Goal: Transaction & Acquisition: Purchase product/service

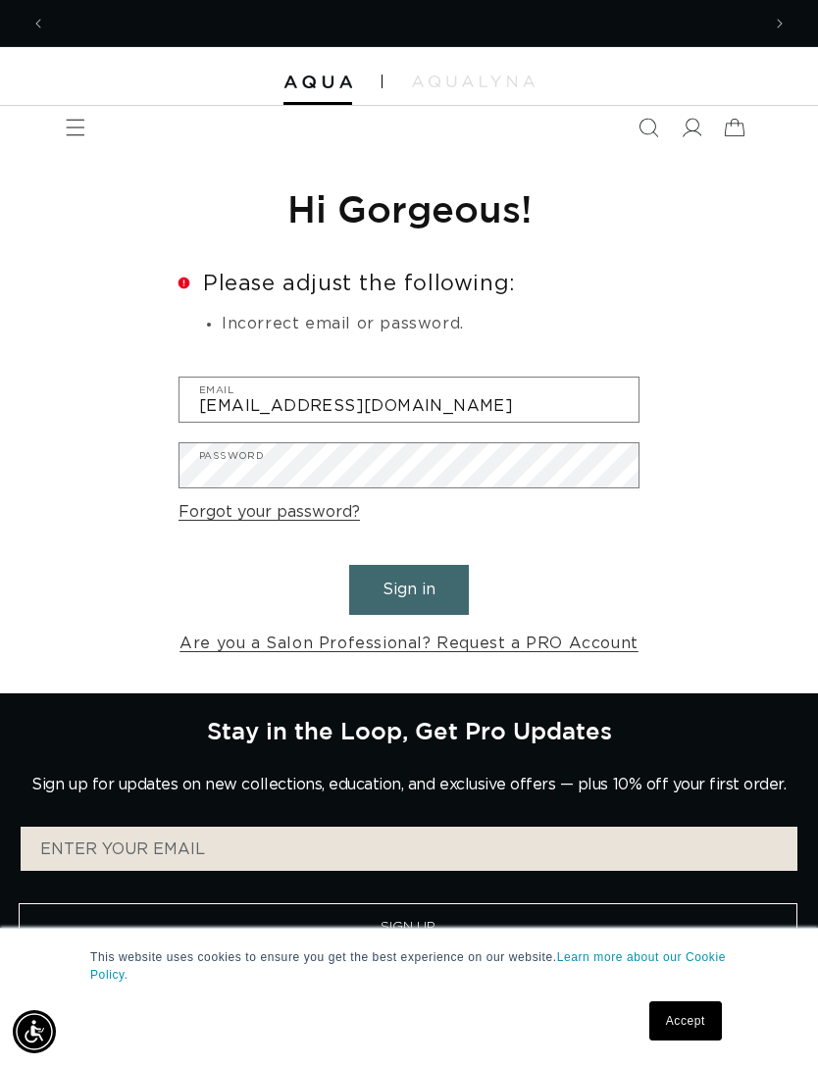
scroll to position [0, 1428]
click at [432, 593] on button "Sign in" at bounding box center [409, 590] width 120 height 50
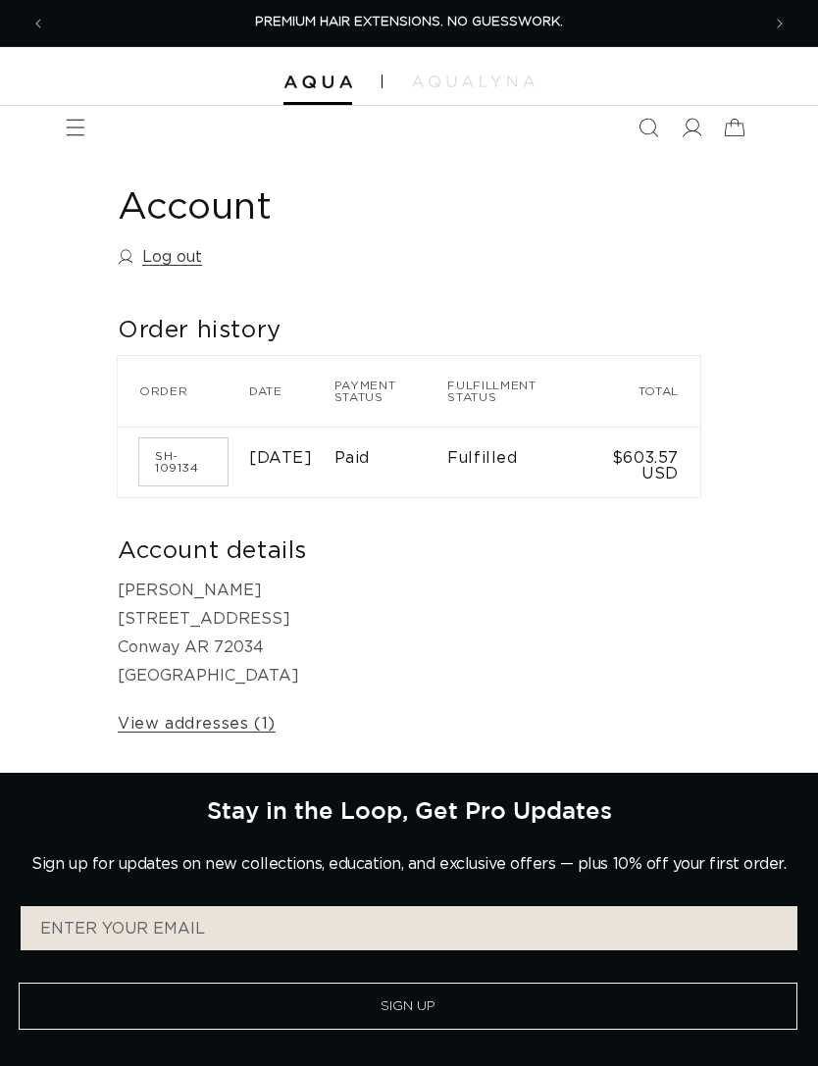
click at [88, 128] on span "Menu" at bounding box center [75, 127] width 43 height 43
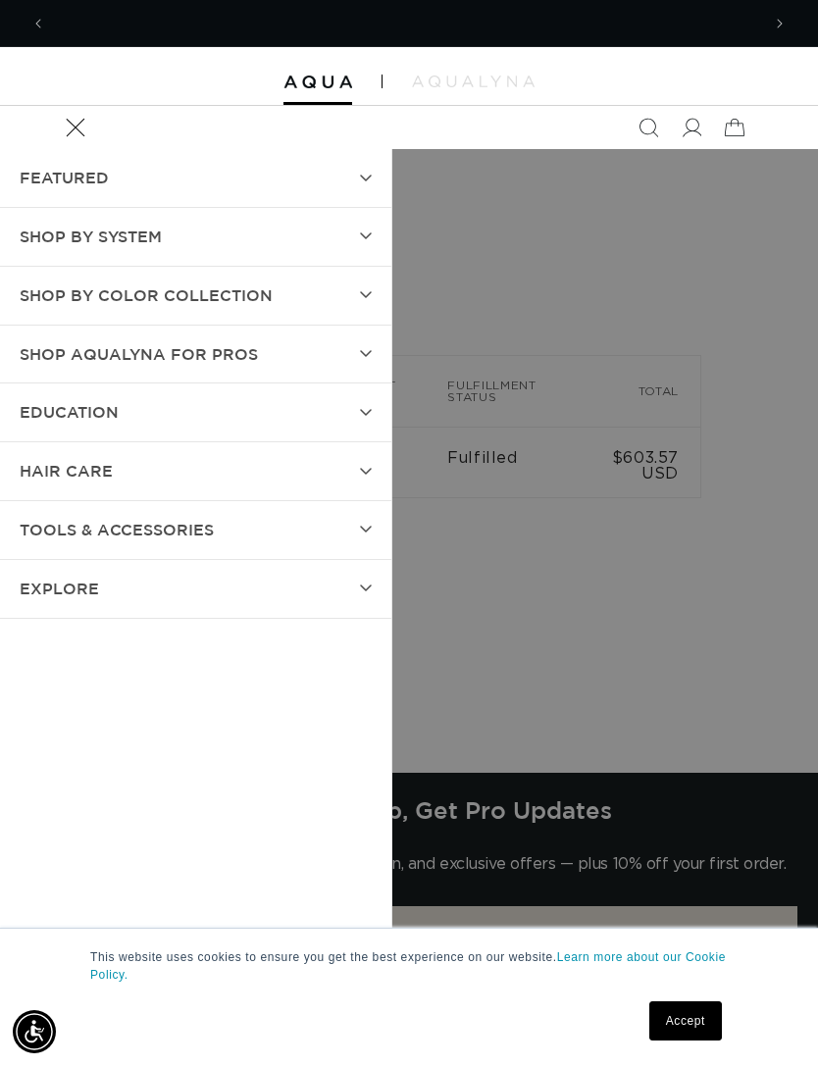
scroll to position [0, 1428]
click at [359, 295] on summary "Shop by Color Collection" at bounding box center [195, 296] width 391 height 58
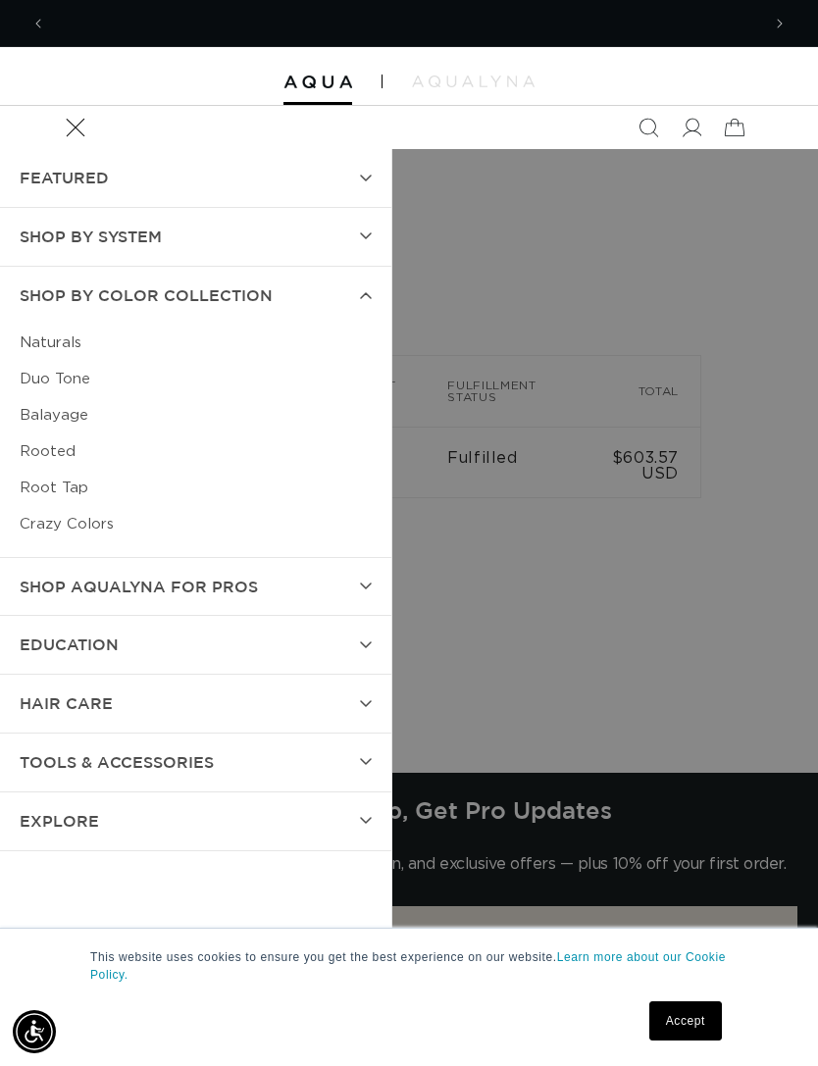
scroll to position [0, 0]
click at [76, 369] on link "Duo Tone" at bounding box center [196, 379] width 352 height 36
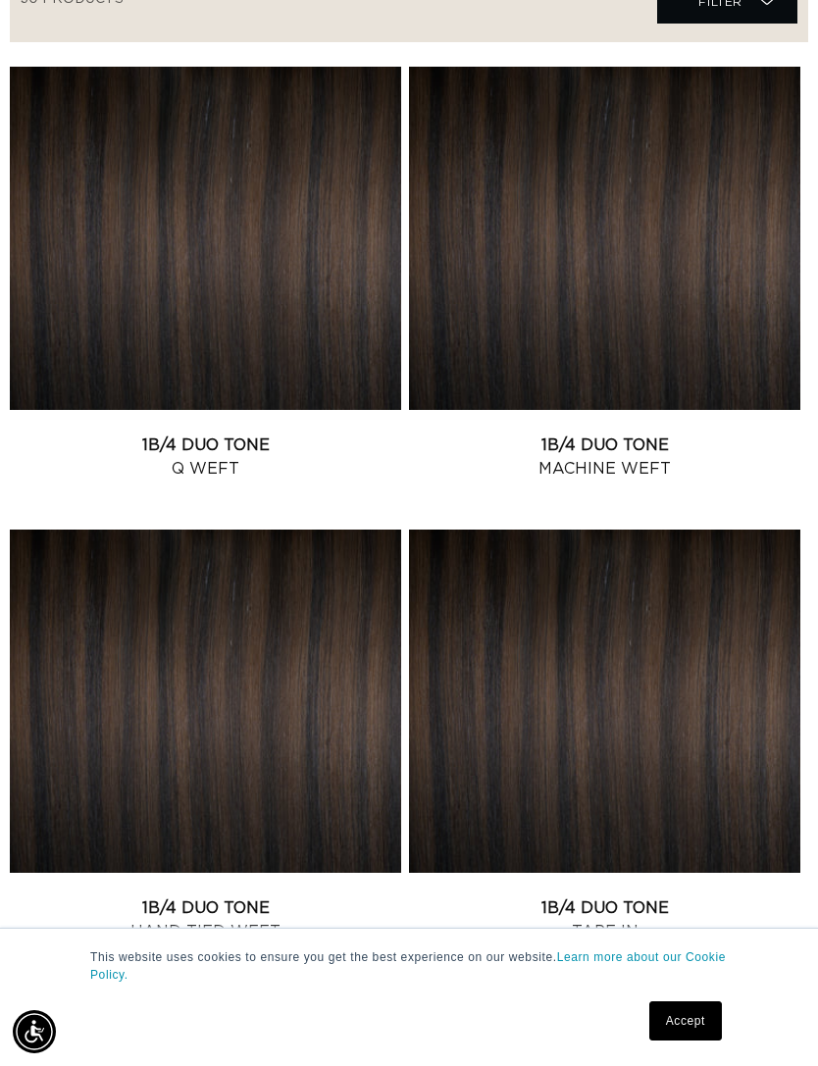
scroll to position [555, 0]
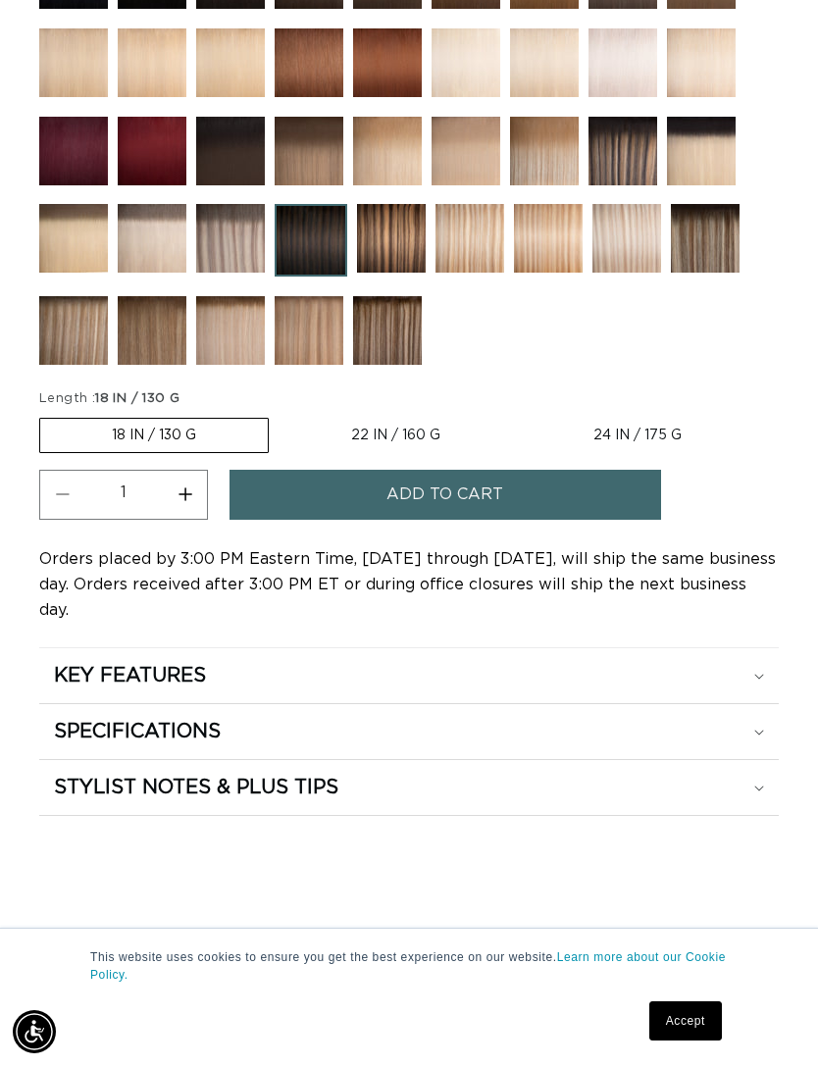
scroll to position [230, 0]
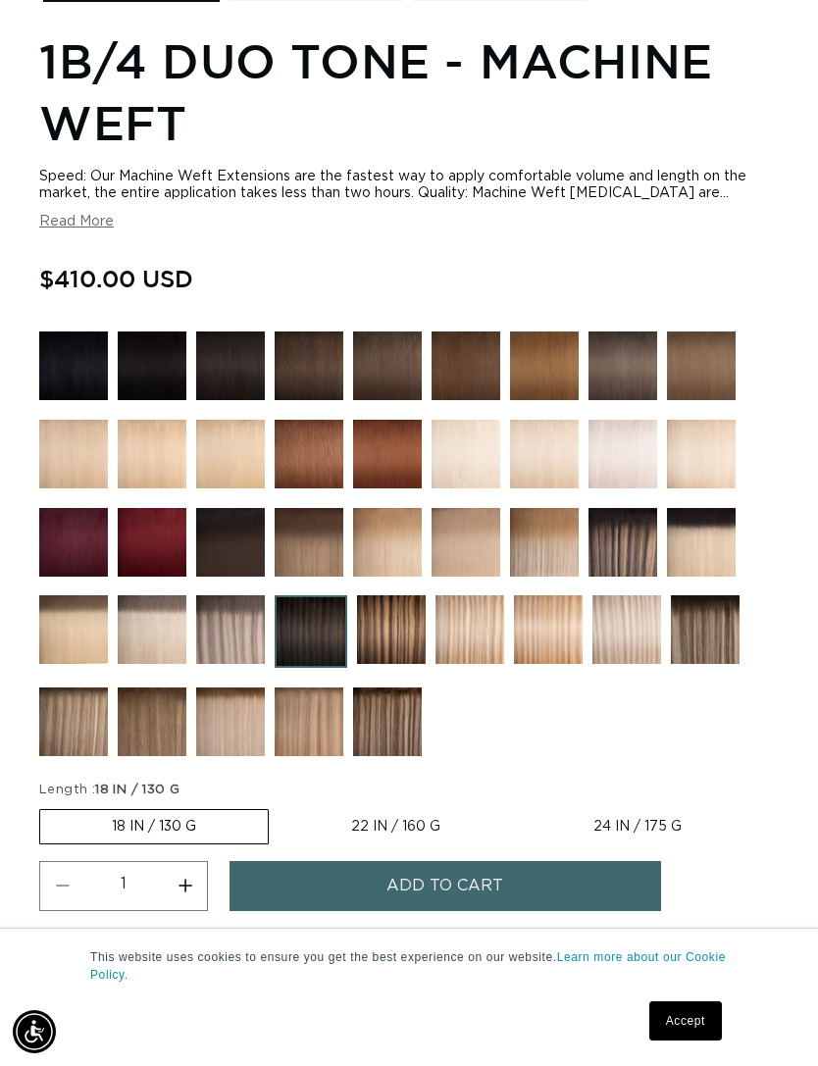
click at [92, 718] on img at bounding box center [73, 721] width 69 height 69
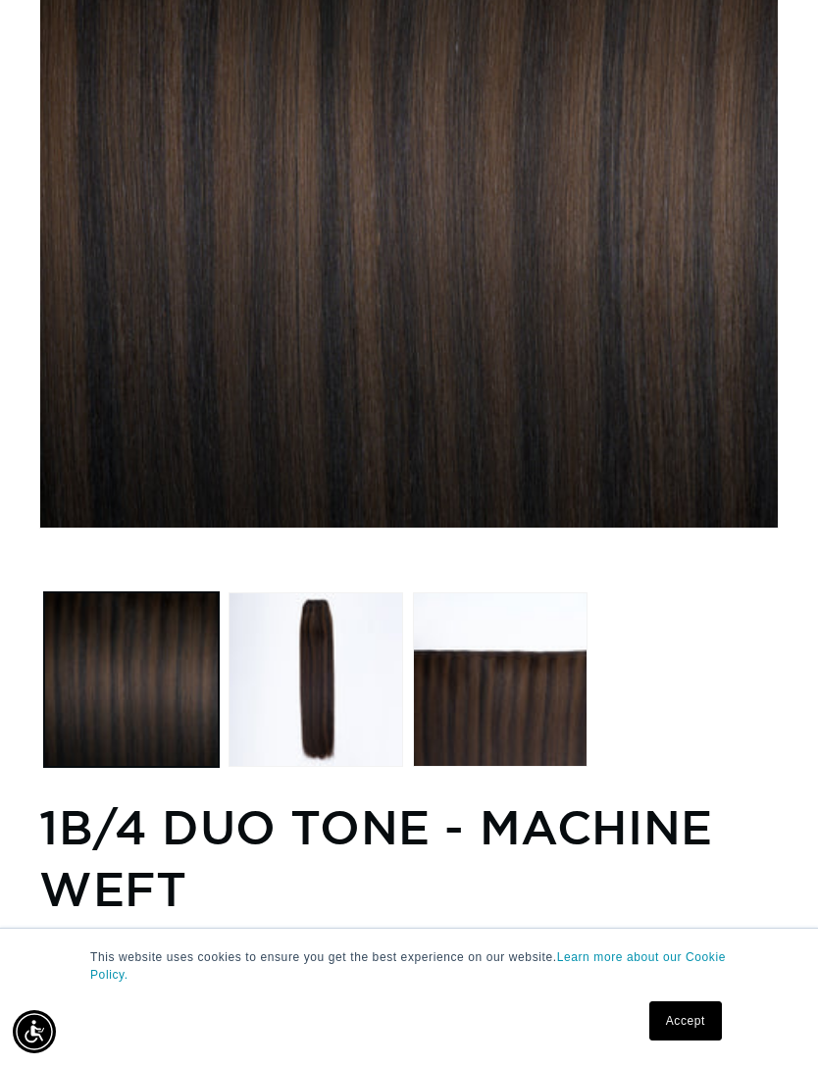
scroll to position [0, 1428]
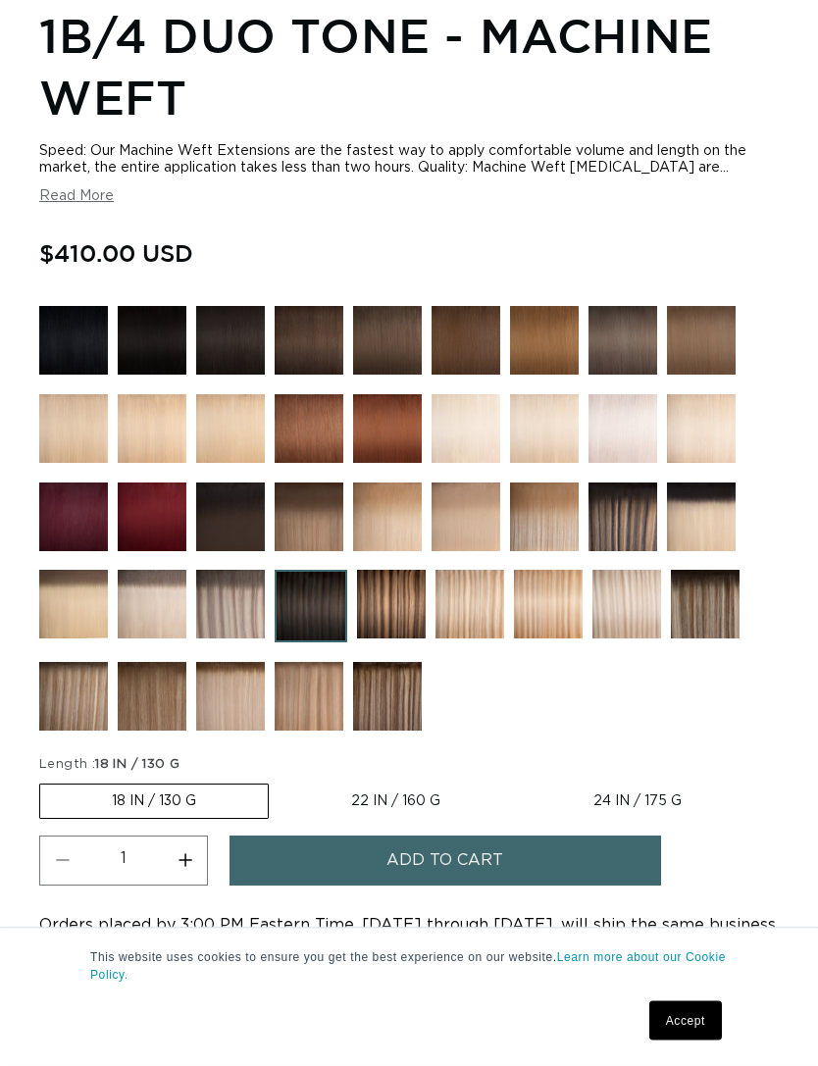
scroll to position [1248, 0]
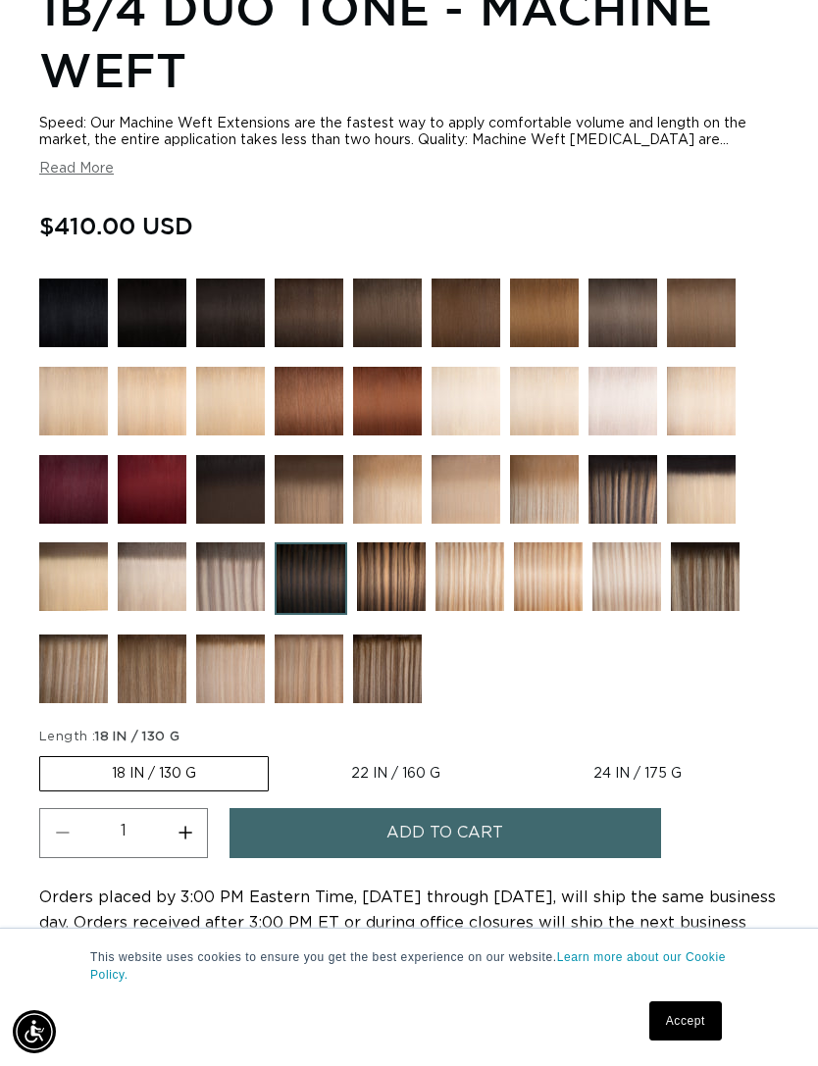
click at [227, 598] on img at bounding box center [230, 576] width 69 height 69
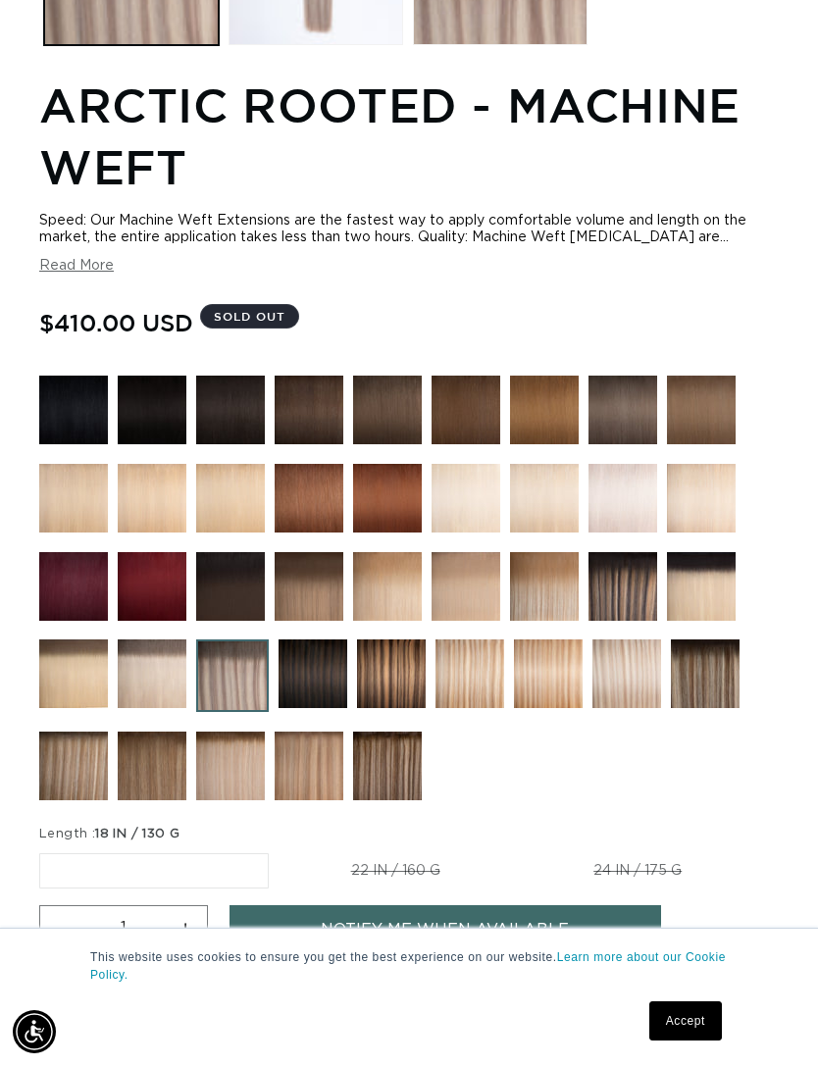
scroll to position [0, 1428]
click at [68, 786] on img at bounding box center [73, 765] width 69 height 69
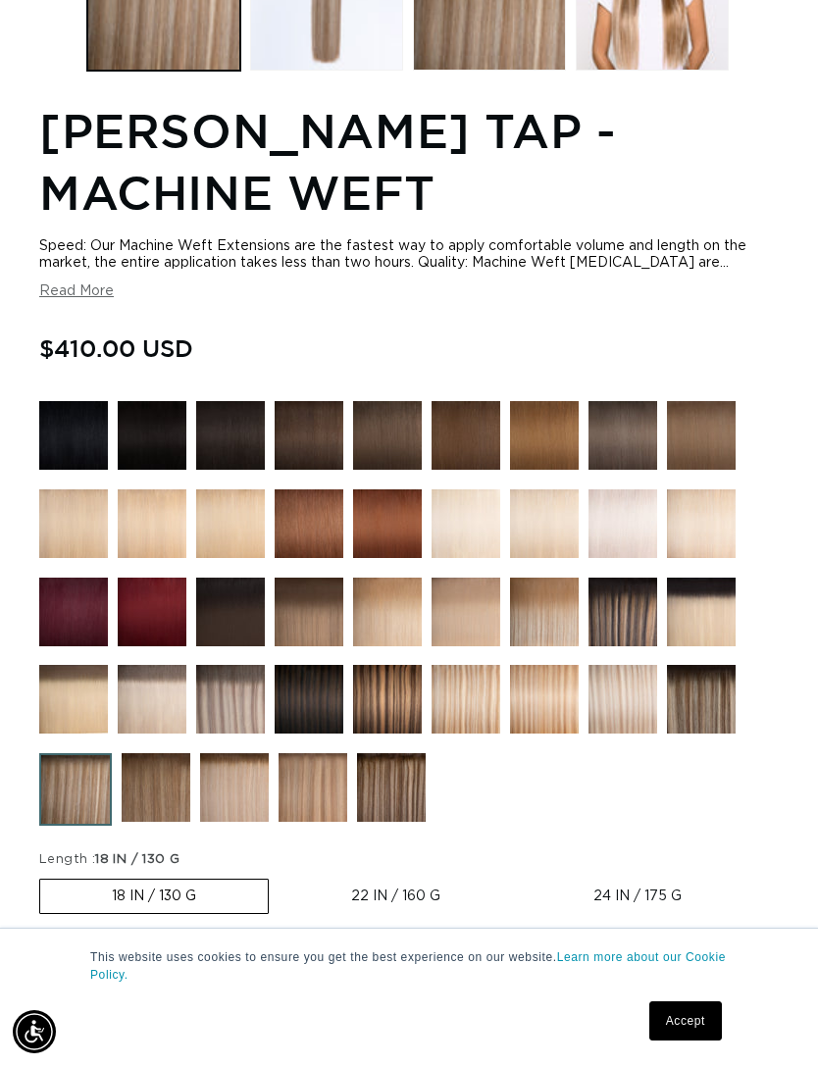
scroll to position [0, 1428]
click at [630, 709] on img at bounding box center [622, 699] width 69 height 69
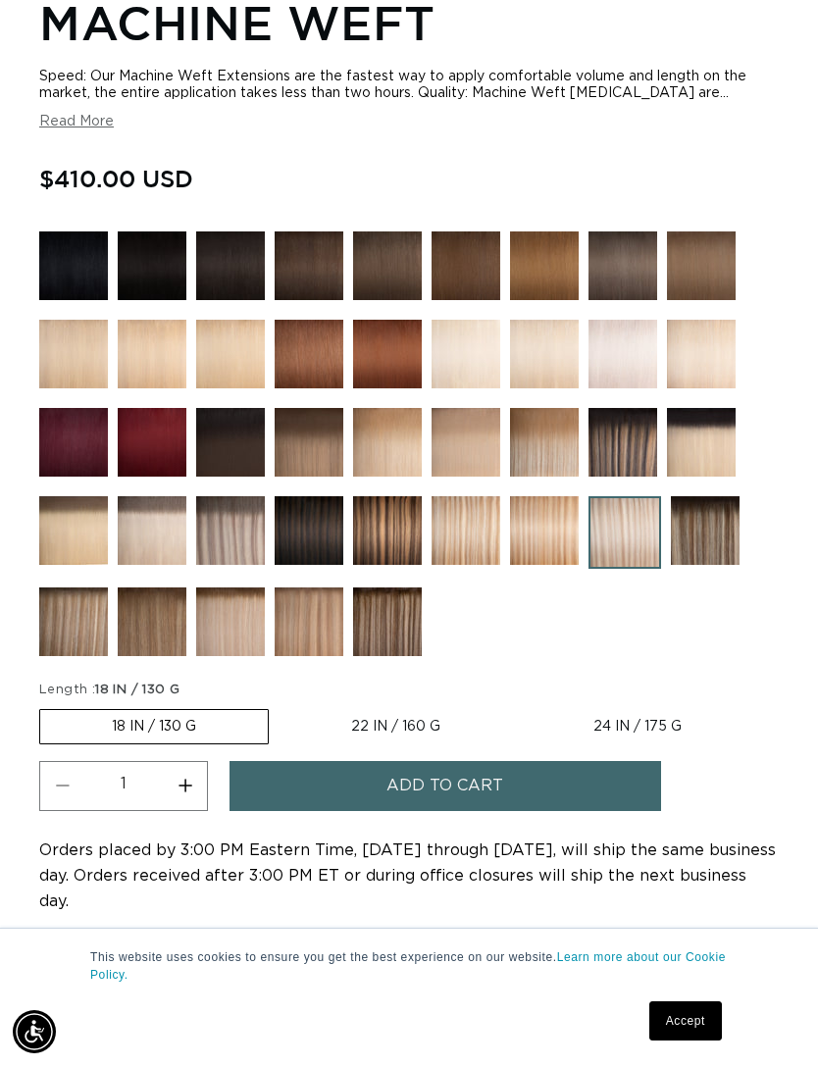
scroll to position [1335, 0]
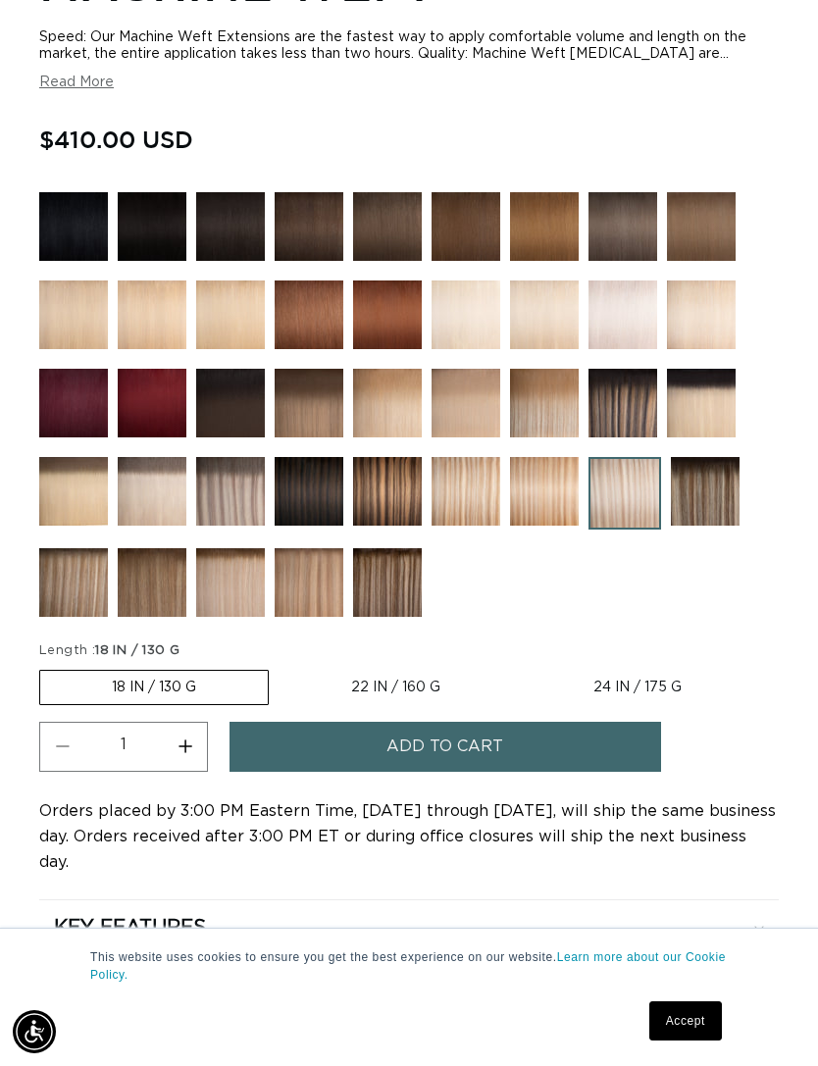
click at [304, 612] on img at bounding box center [309, 582] width 69 height 69
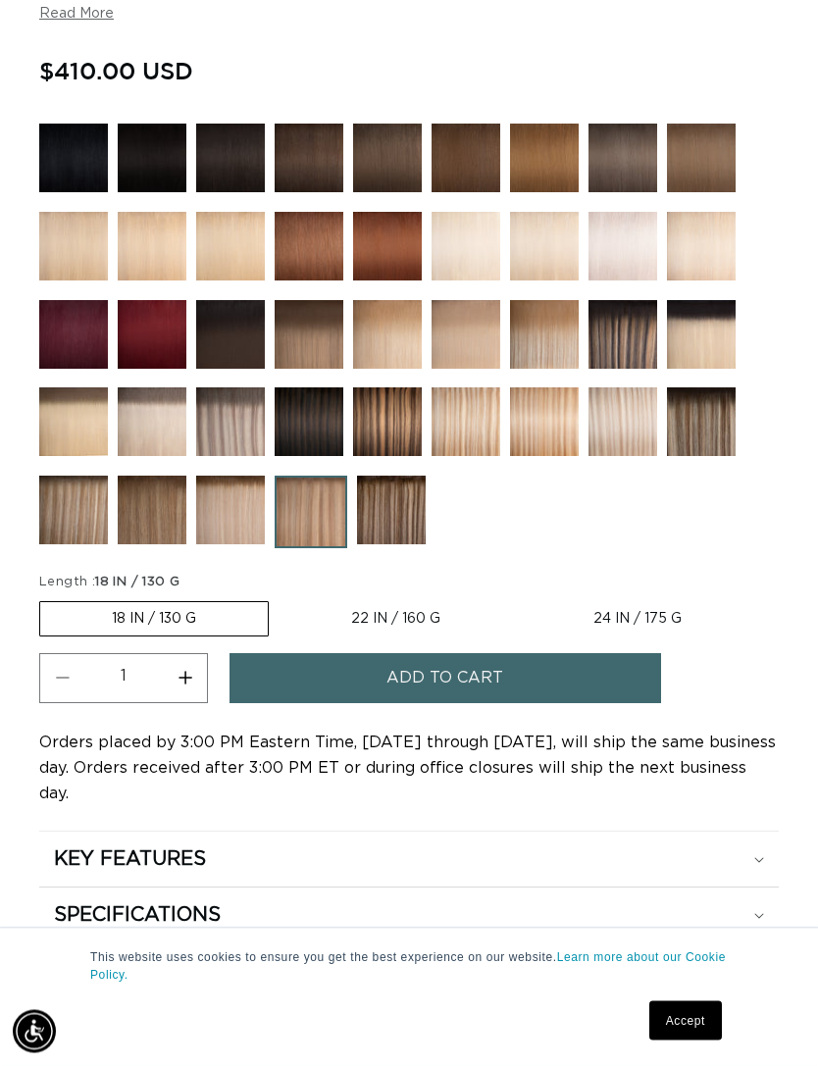
scroll to position [1382, 0]
click at [248, 527] on img at bounding box center [230, 510] width 69 height 69
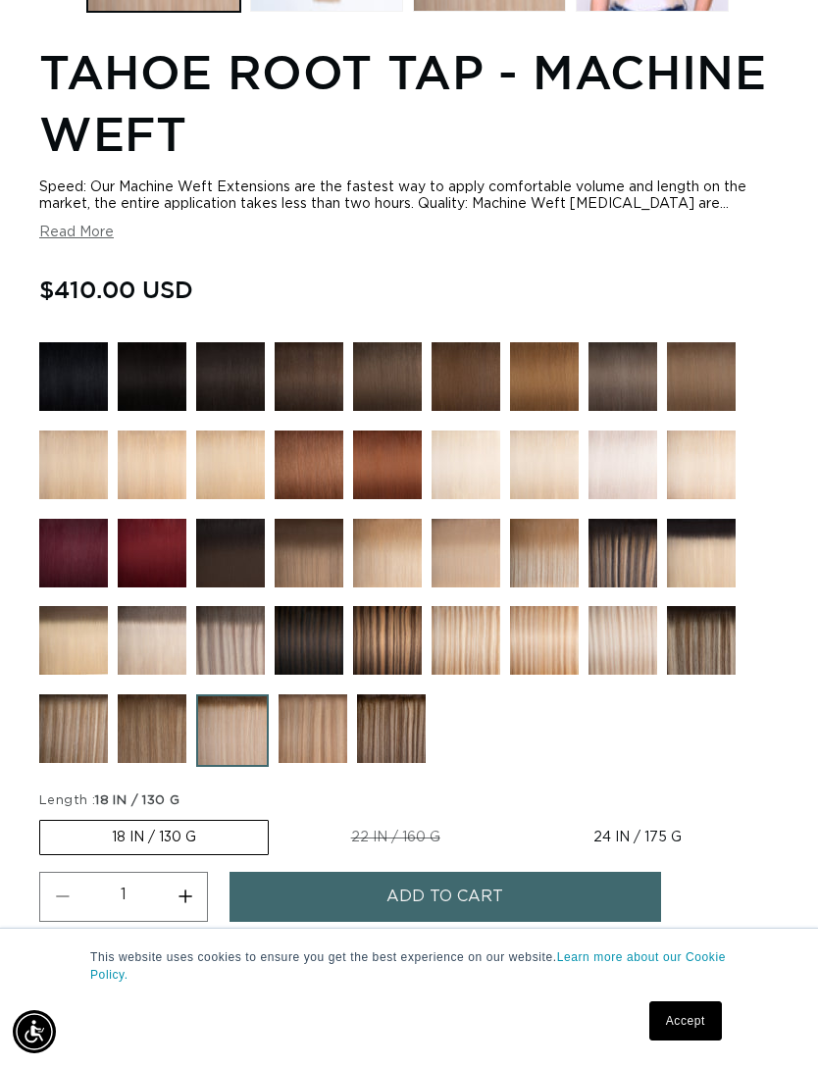
scroll to position [1182, 0]
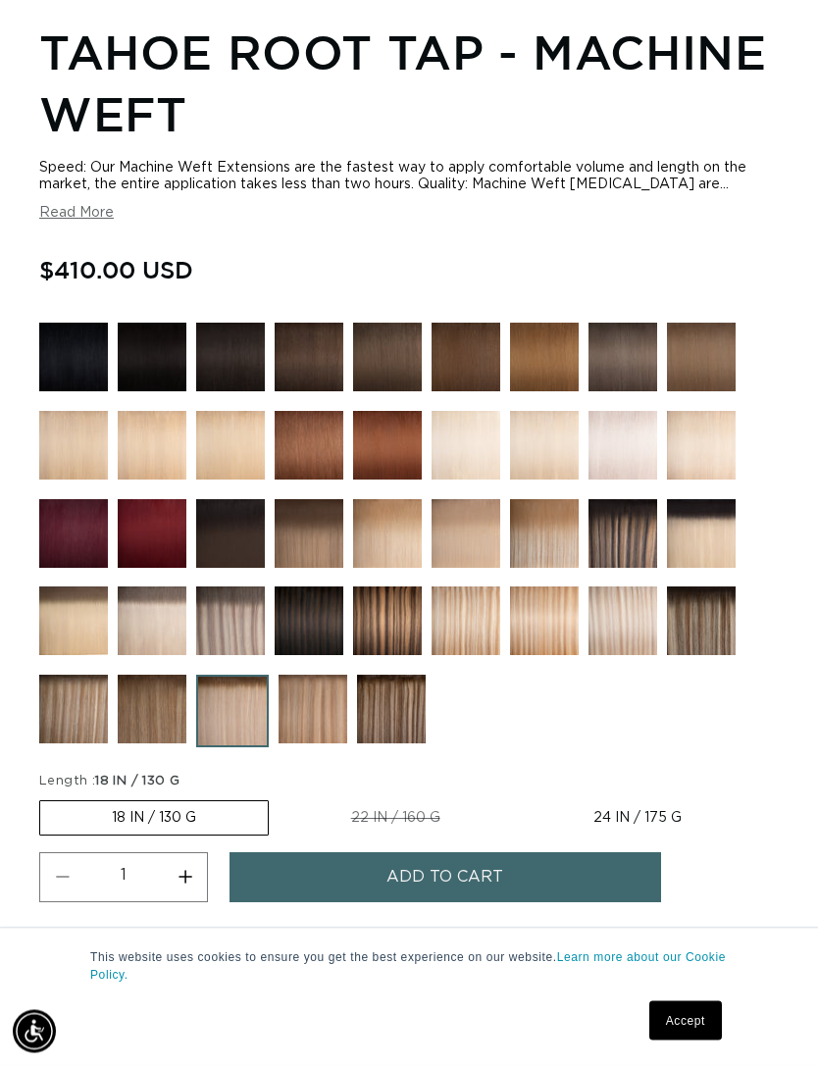
click at [80, 734] on img at bounding box center [73, 710] width 69 height 69
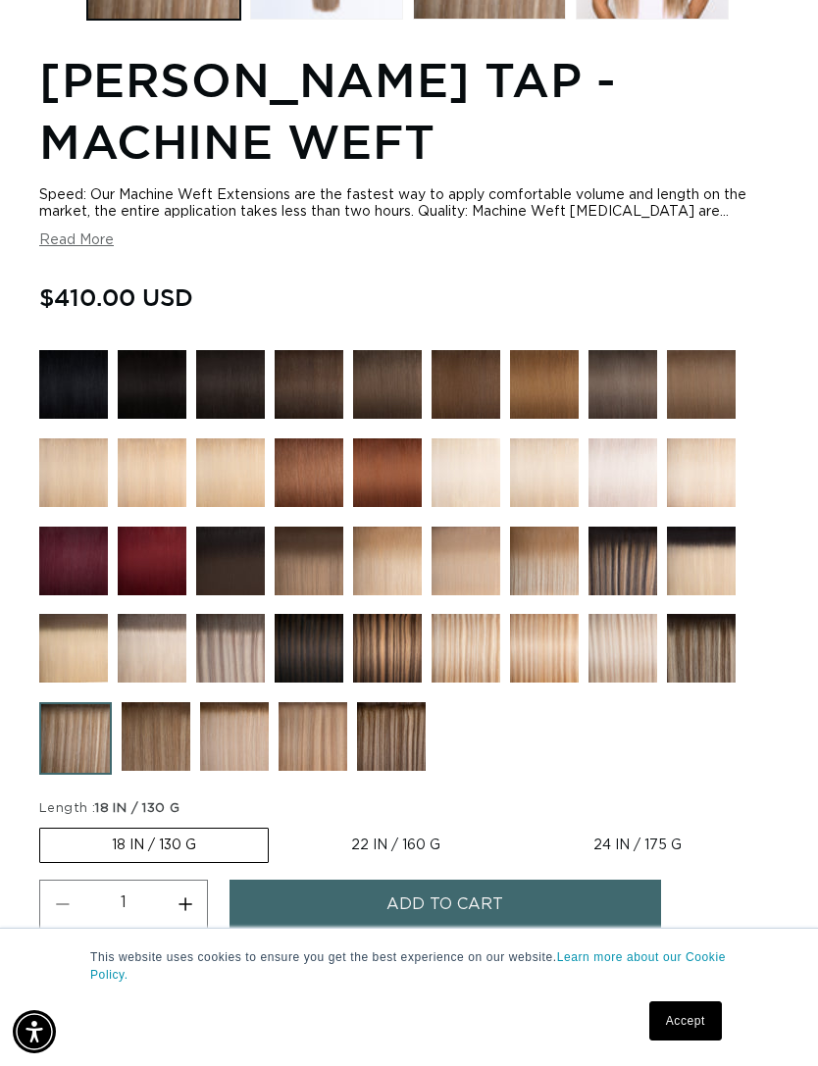
scroll to position [0, 714]
click at [634, 649] on img at bounding box center [622, 648] width 69 height 69
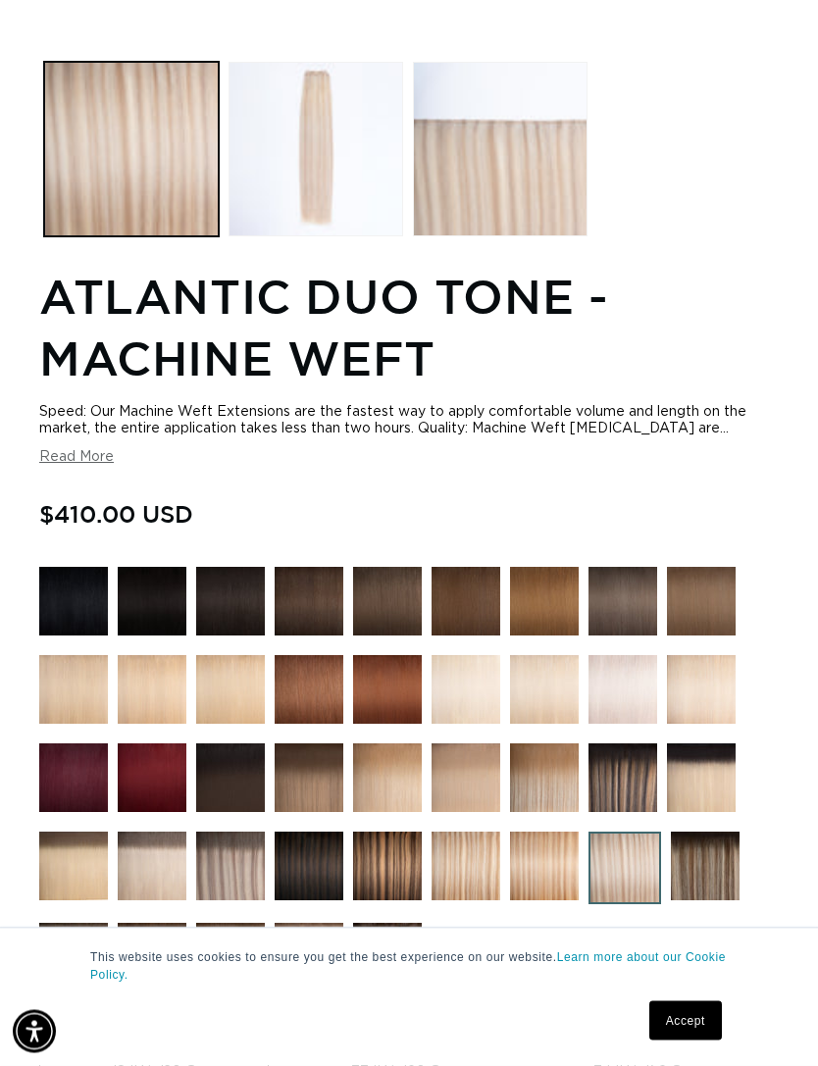
scroll to position [0, 714]
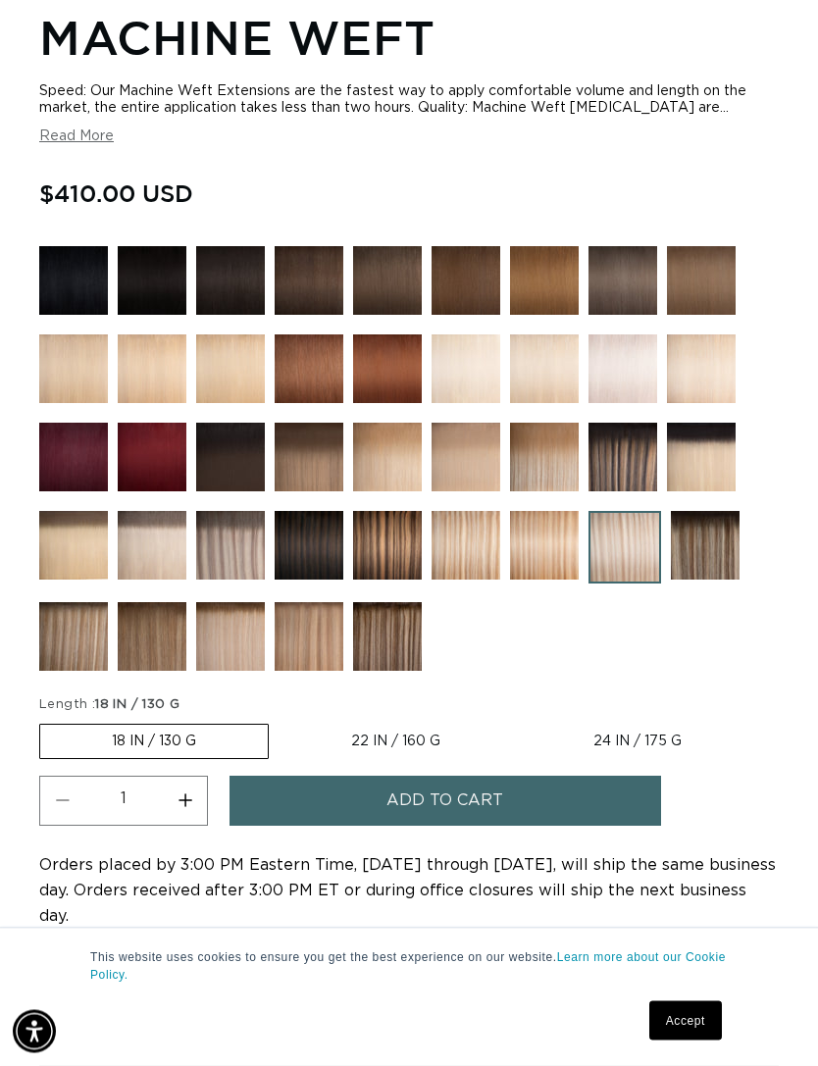
click at [637, 742] on label "24 IN / 175 G Variant sold out or unavailable" at bounding box center [637, 742] width 231 height 33
click at [523, 722] on input "24 IN / 175 G Variant sold out or unavailable" at bounding box center [522, 721] width 1 height 1
radio input "true"
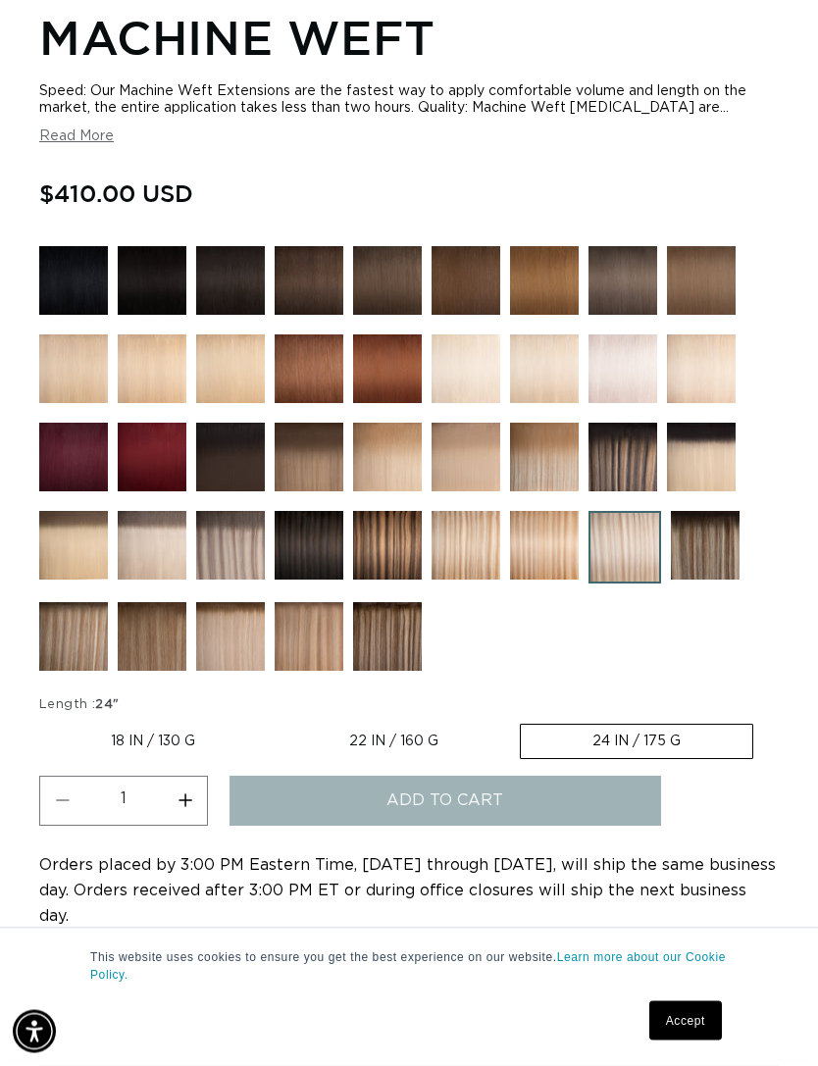
scroll to position [1281, 0]
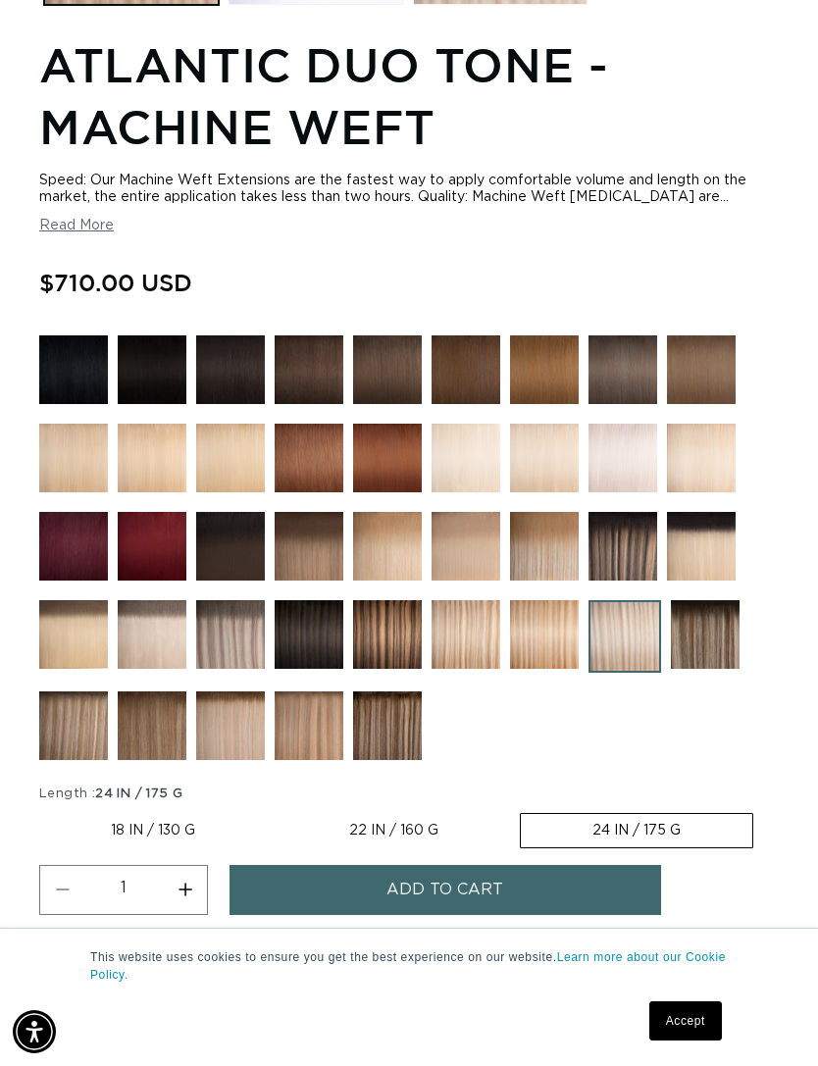
click at [224, 638] on img at bounding box center [230, 634] width 69 height 69
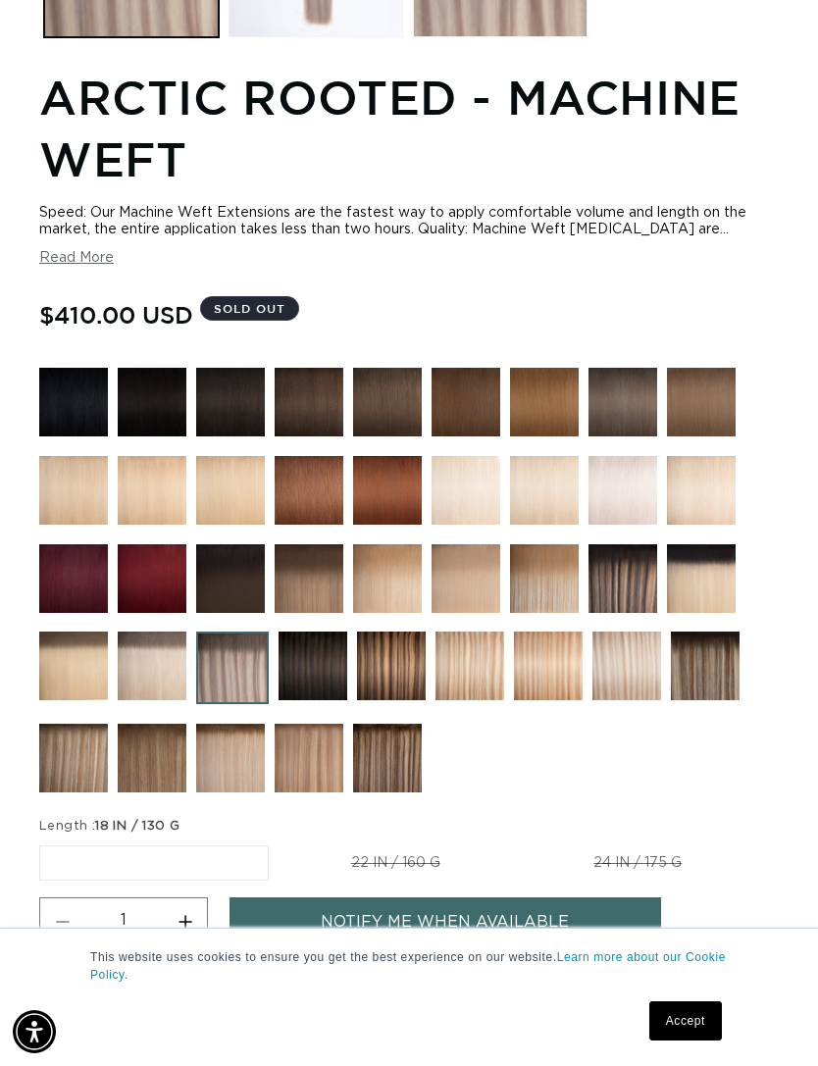
scroll to position [1155, 0]
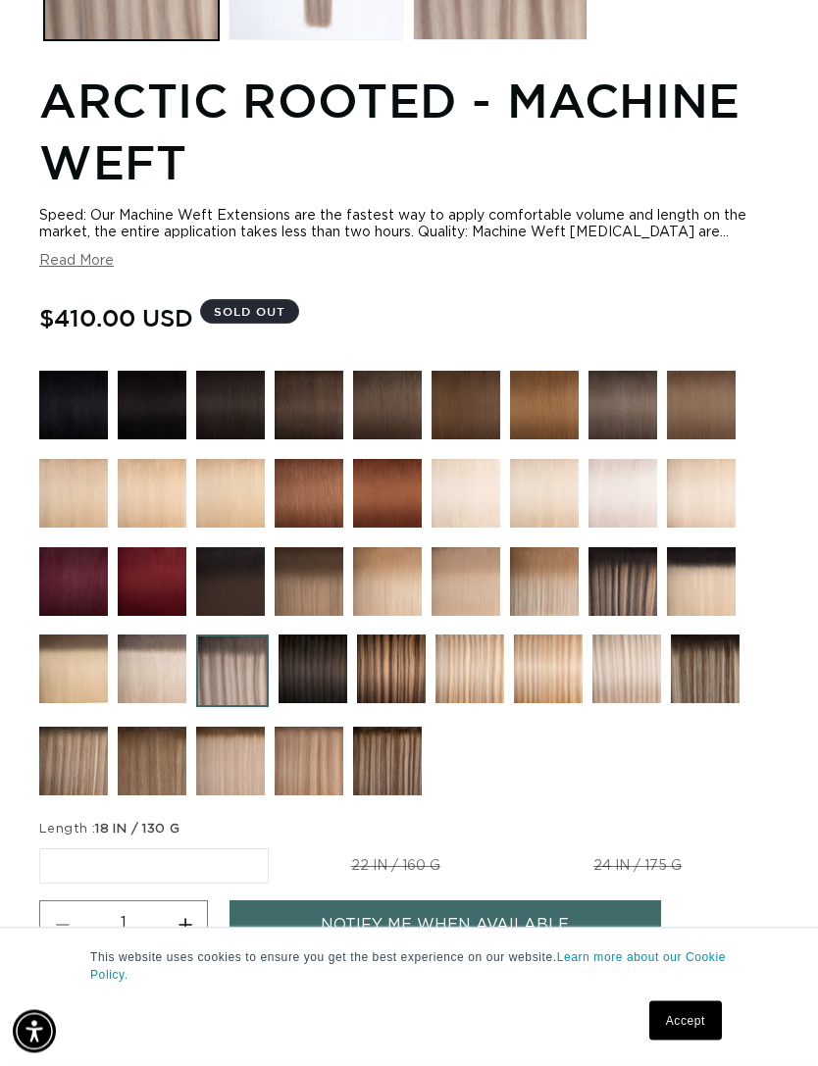
click at [153, 684] on img at bounding box center [152, 669] width 69 height 69
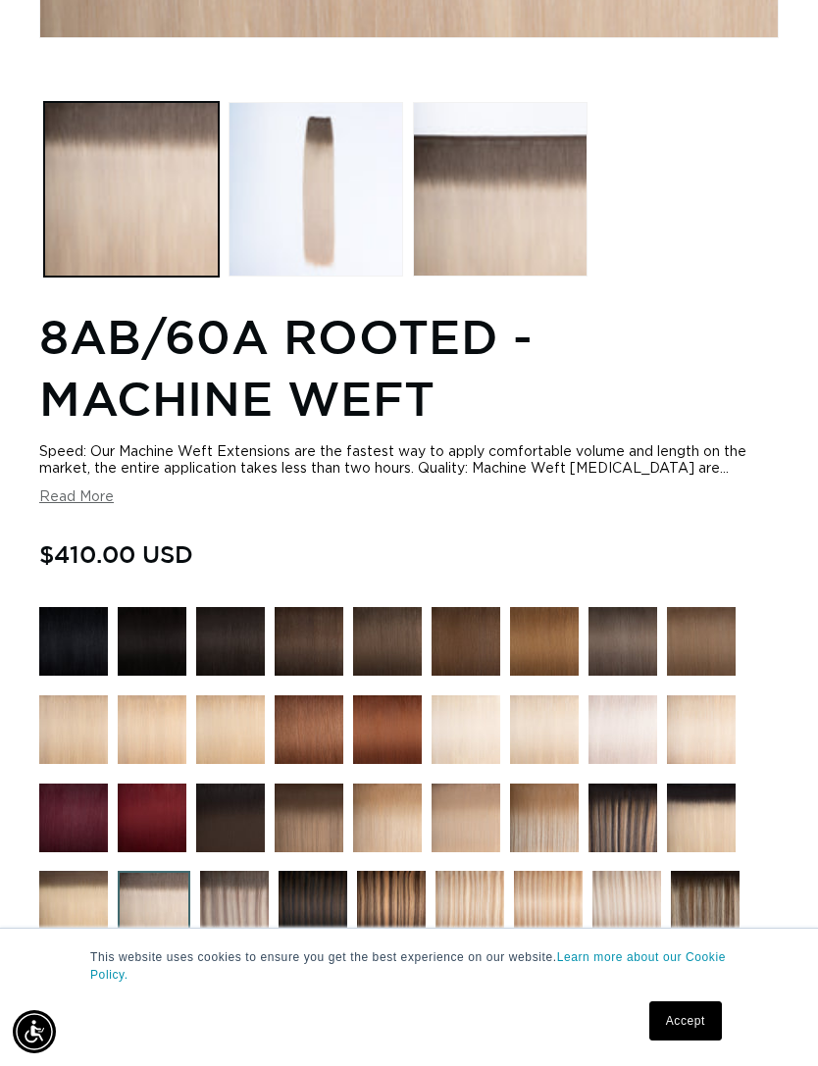
scroll to position [1132, 0]
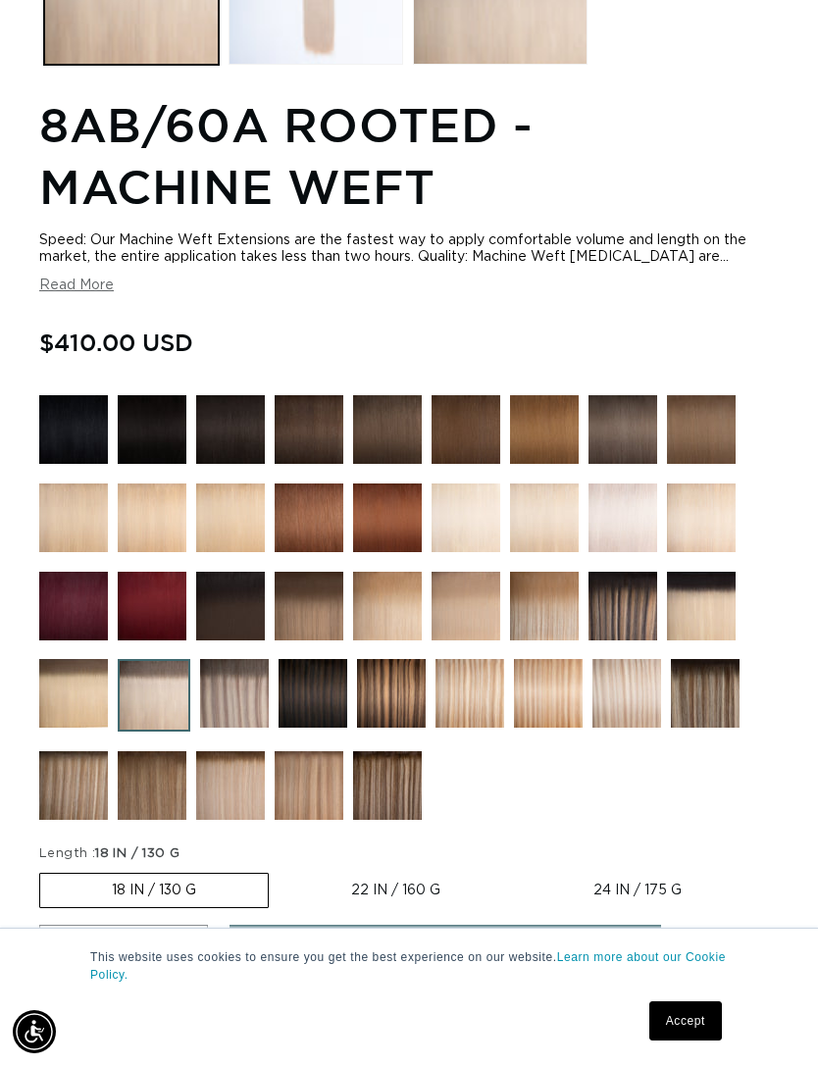
click at [80, 712] on img at bounding box center [73, 693] width 69 height 69
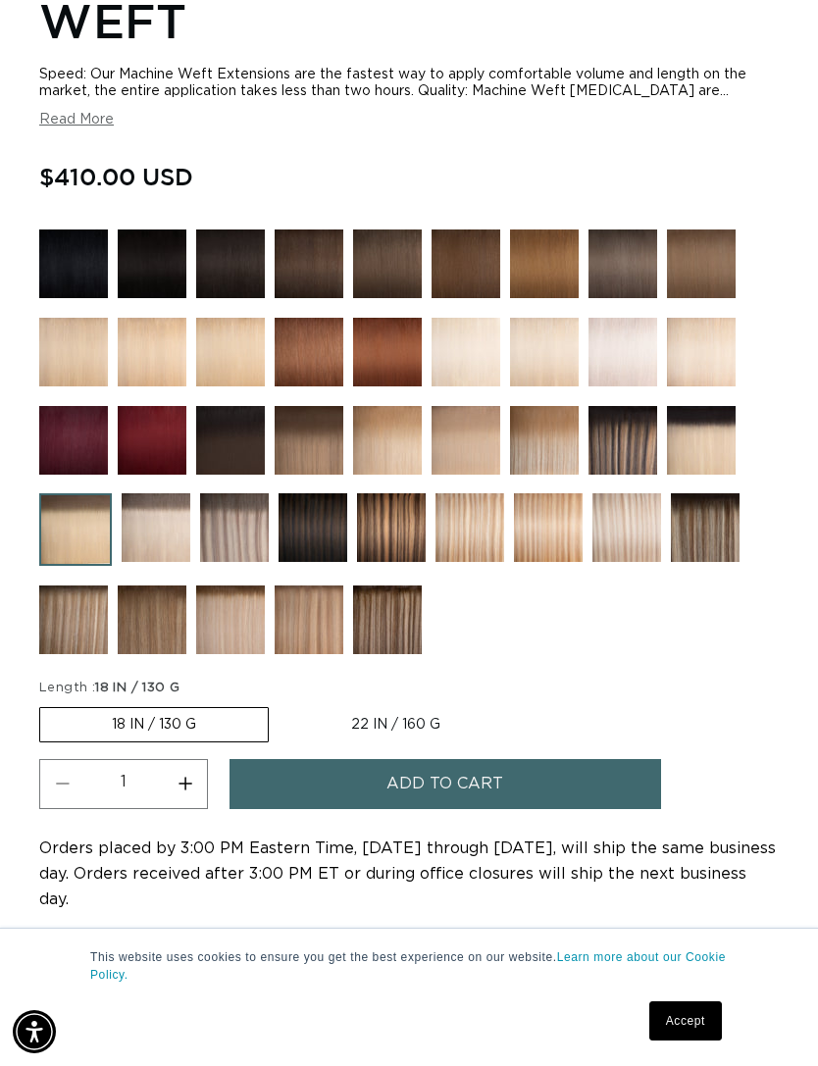
scroll to position [0, 714]
click at [641, 540] on img at bounding box center [626, 527] width 69 height 69
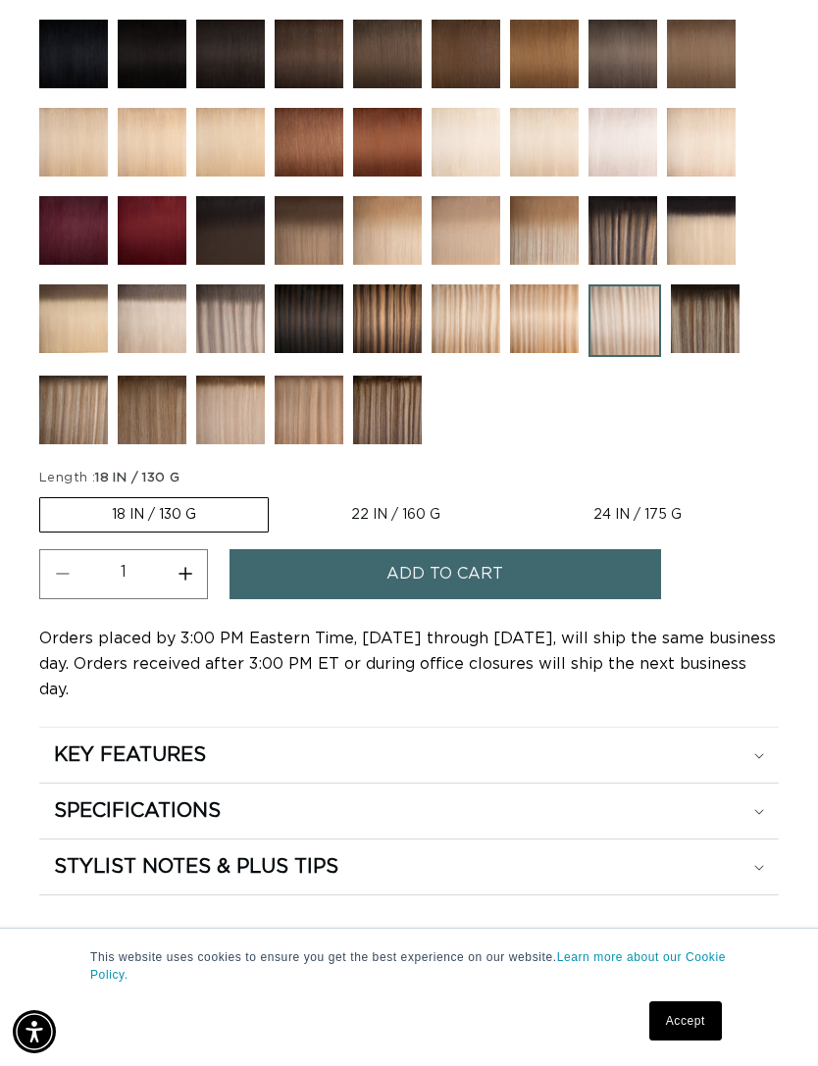
scroll to position [1481, 0]
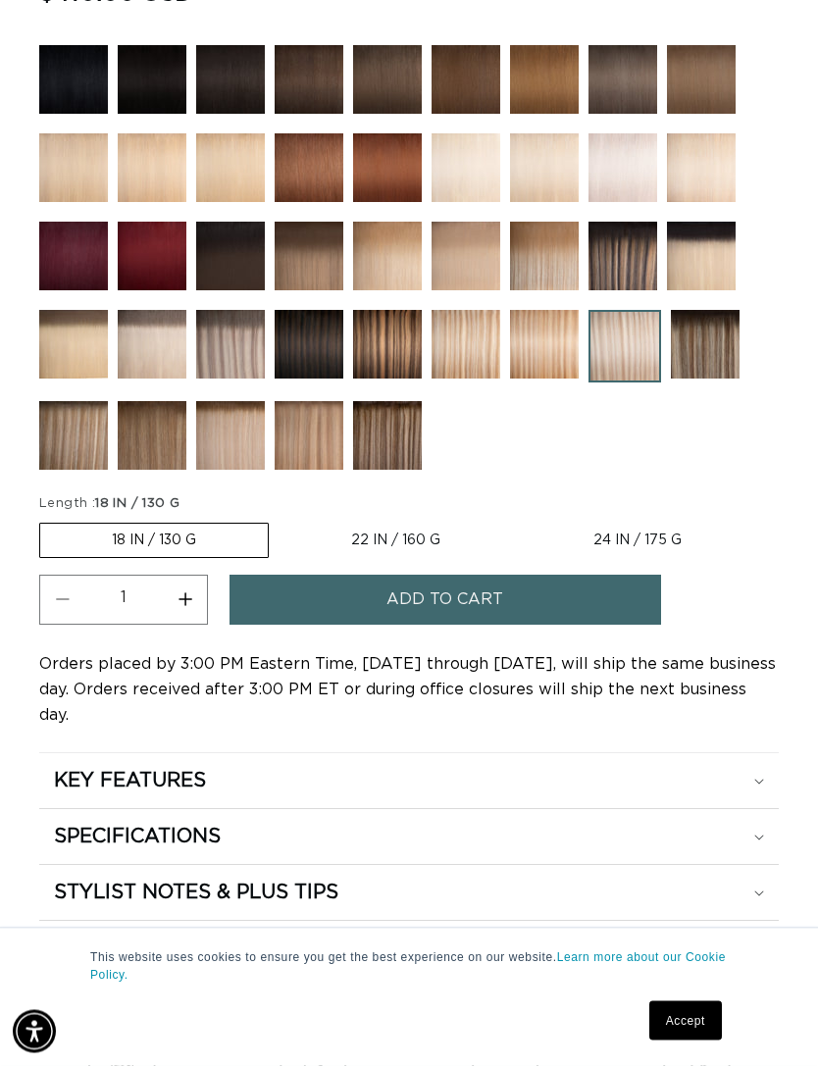
click at [715, 360] on img at bounding box center [705, 345] width 69 height 69
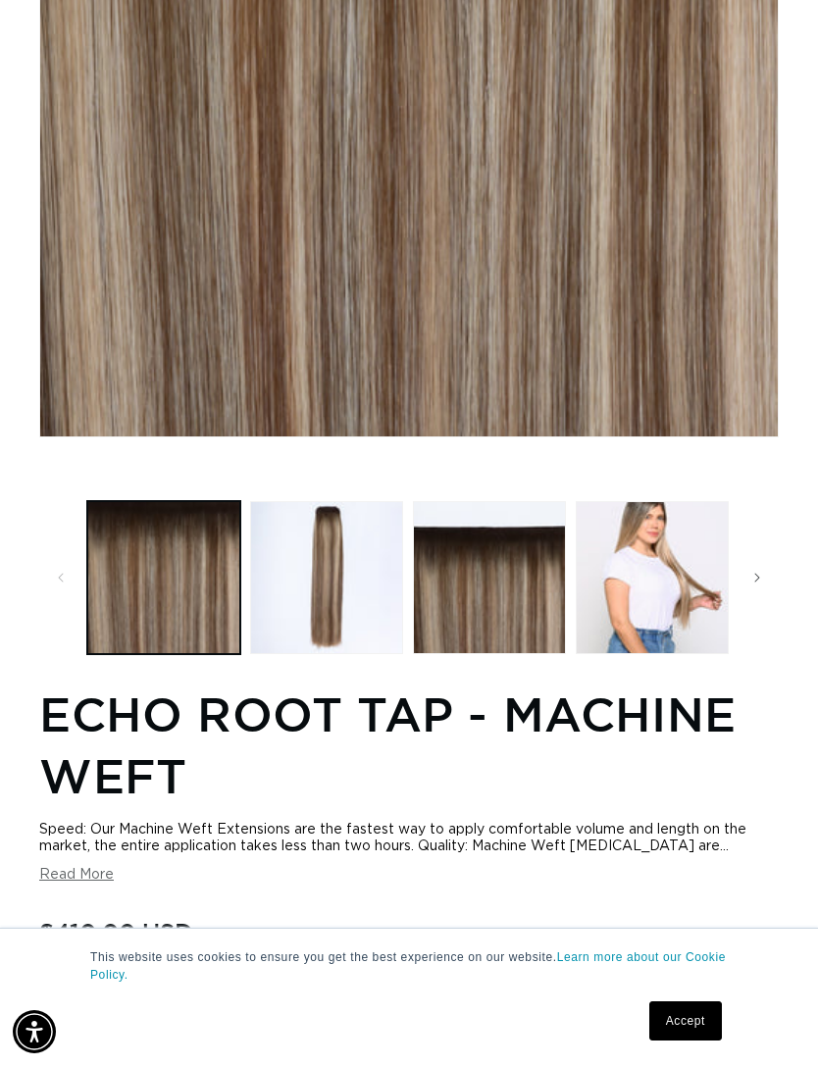
click at [677, 759] on h1 "Echo Root Tap - Machine Weft" at bounding box center [408, 744] width 739 height 123
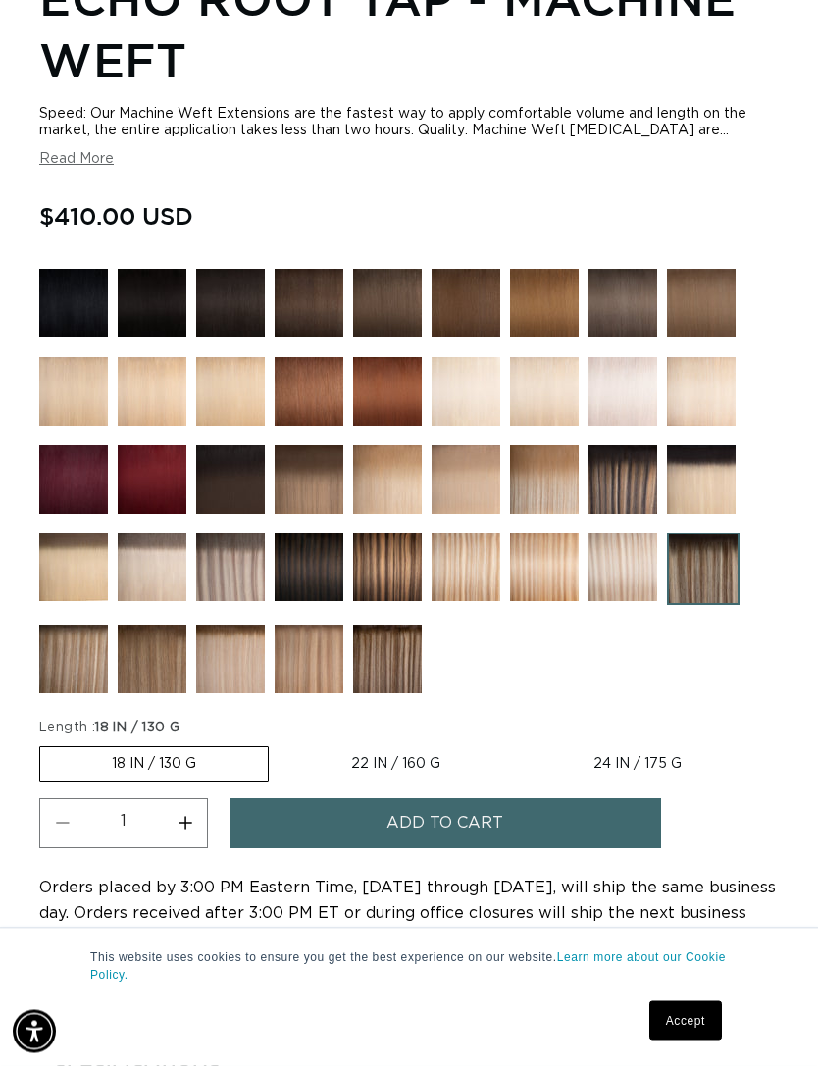
scroll to position [1236, 0]
click at [637, 574] on img at bounding box center [622, 566] width 69 height 69
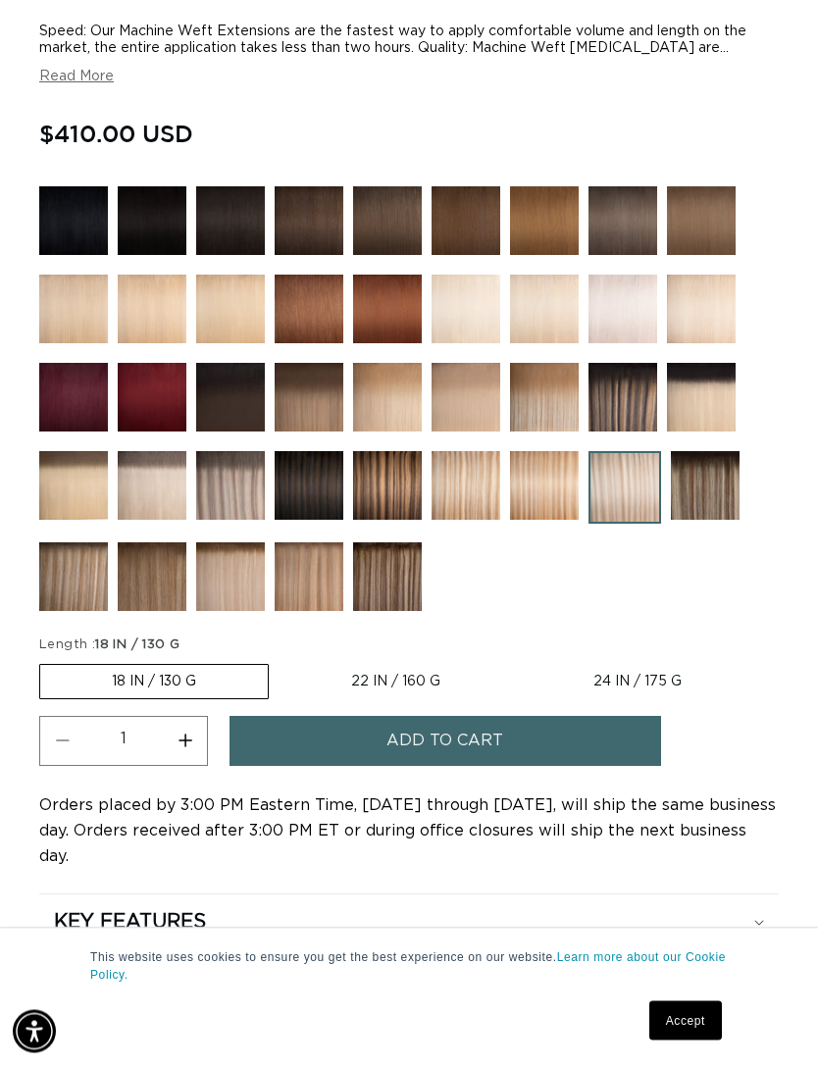
click at [625, 685] on label "24 IN / 175 G Variant sold out or unavailable" at bounding box center [637, 682] width 231 height 33
click at [523, 662] on input "24 IN / 175 G Variant sold out or unavailable" at bounding box center [522, 661] width 1 height 1
radio input "true"
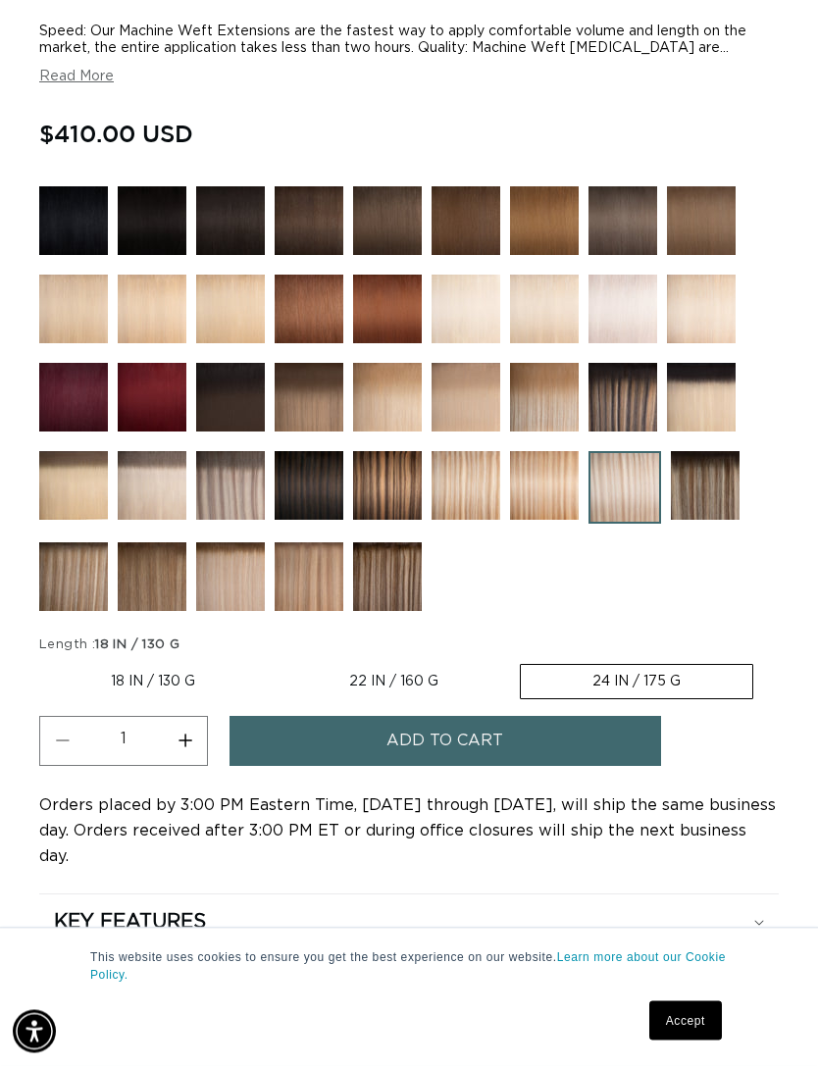
scroll to position [1340, 0]
click at [590, 761] on button "Add to cart" at bounding box center [444, 741] width 431 height 50
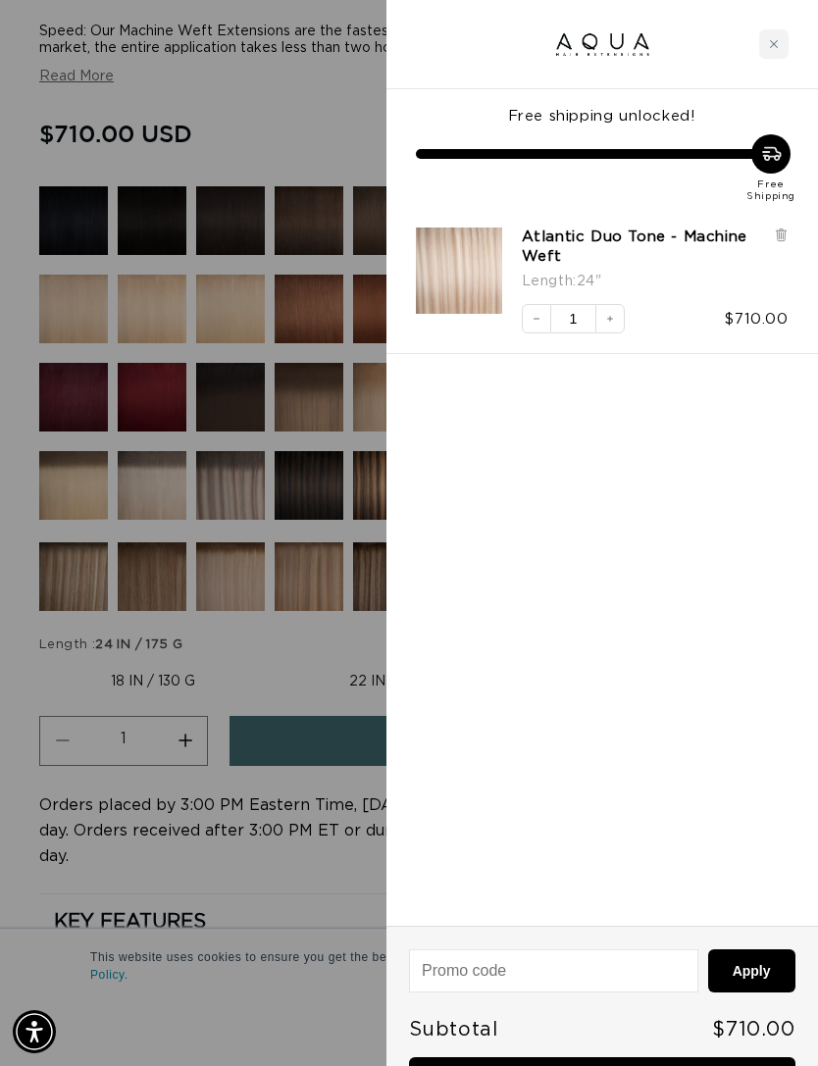
scroll to position [0, 0]
click at [595, 1065] on link "Checkout • $710.00" at bounding box center [602, 1082] width 386 height 50
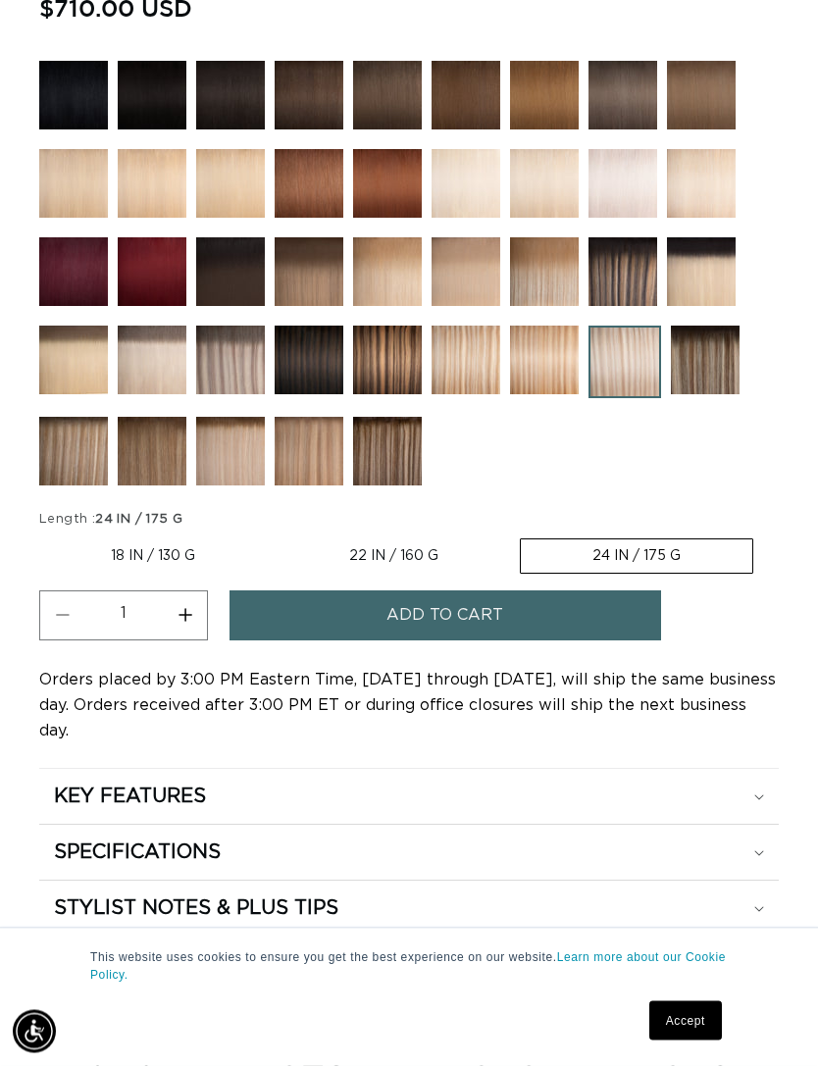
scroll to position [1467, 0]
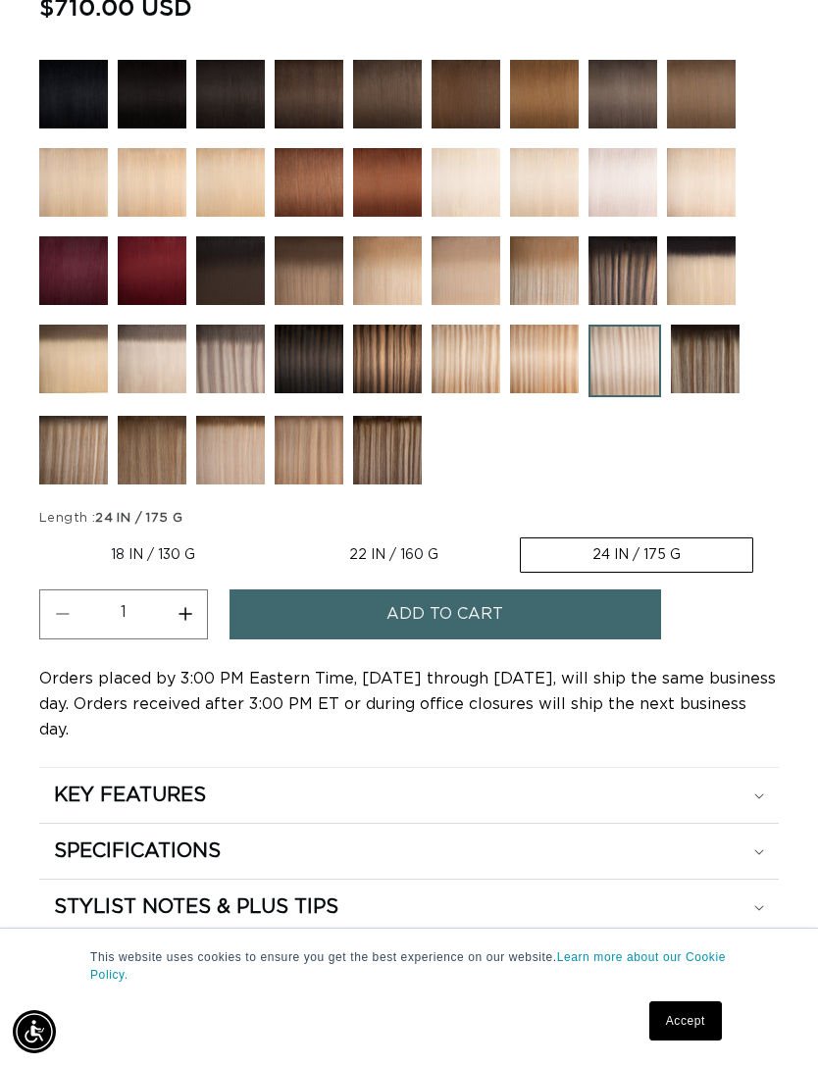
click at [683, 561] on label "24 IN / 175 G Variant sold out or unavailable" at bounding box center [636, 554] width 233 height 35
click at [521, 534] on input "24 IN / 175 G Variant sold out or unavailable" at bounding box center [520, 533] width 1 height 1
click at [610, 625] on button "Add to cart" at bounding box center [444, 614] width 431 height 50
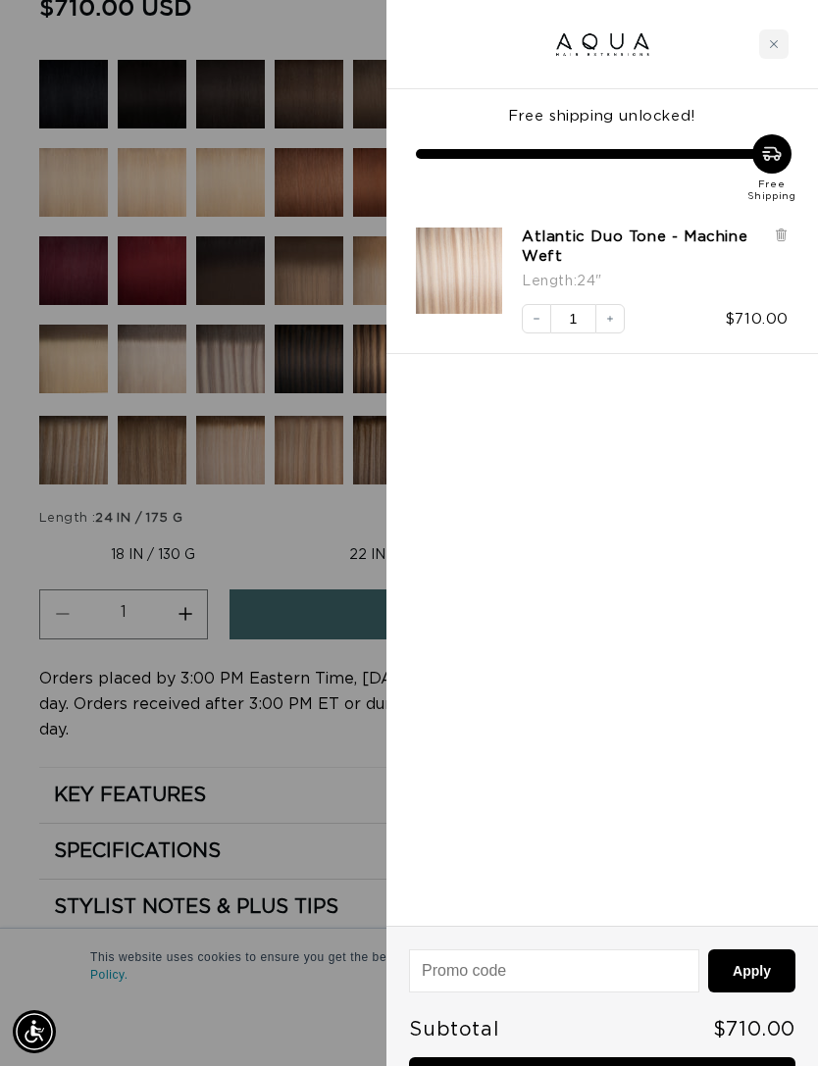
scroll to position [0, 1428]
click at [542, 311] on button "Decrease quantity" at bounding box center [536, 318] width 29 height 29
click at [635, 972] on input at bounding box center [553, 970] width 287 height 41
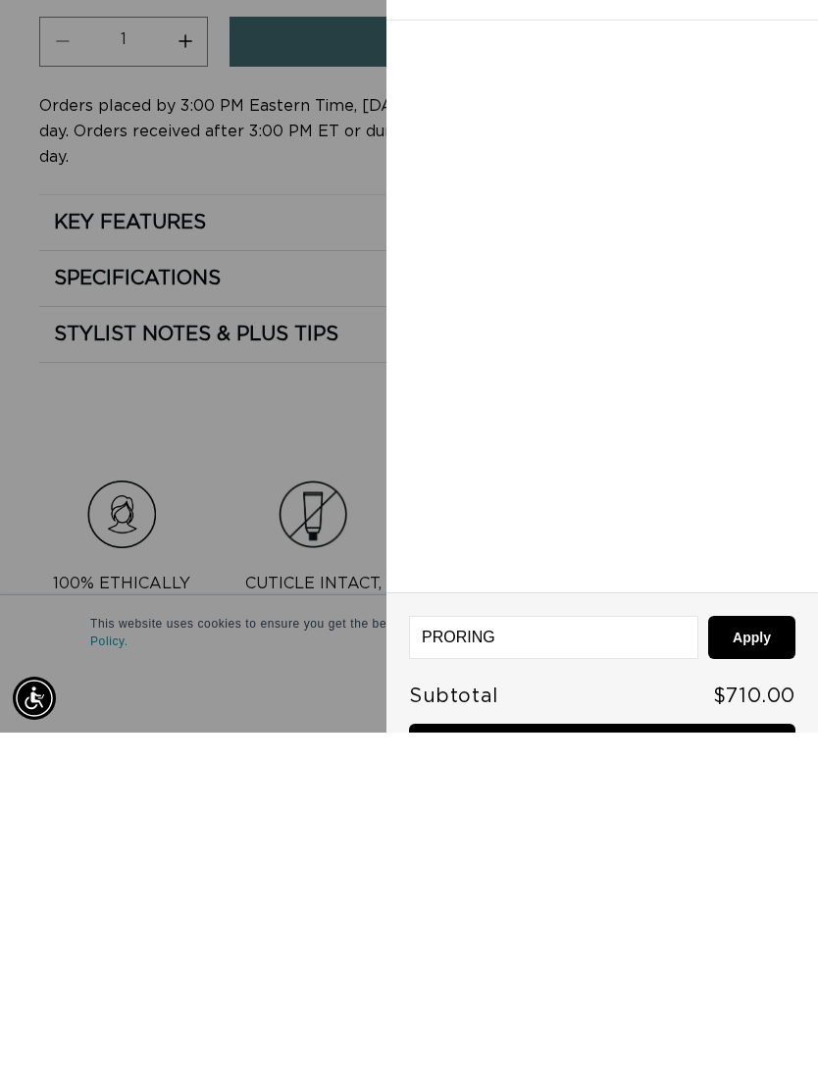
type input "PRORING"
click at [741, 949] on button "Apply" at bounding box center [751, 970] width 87 height 43
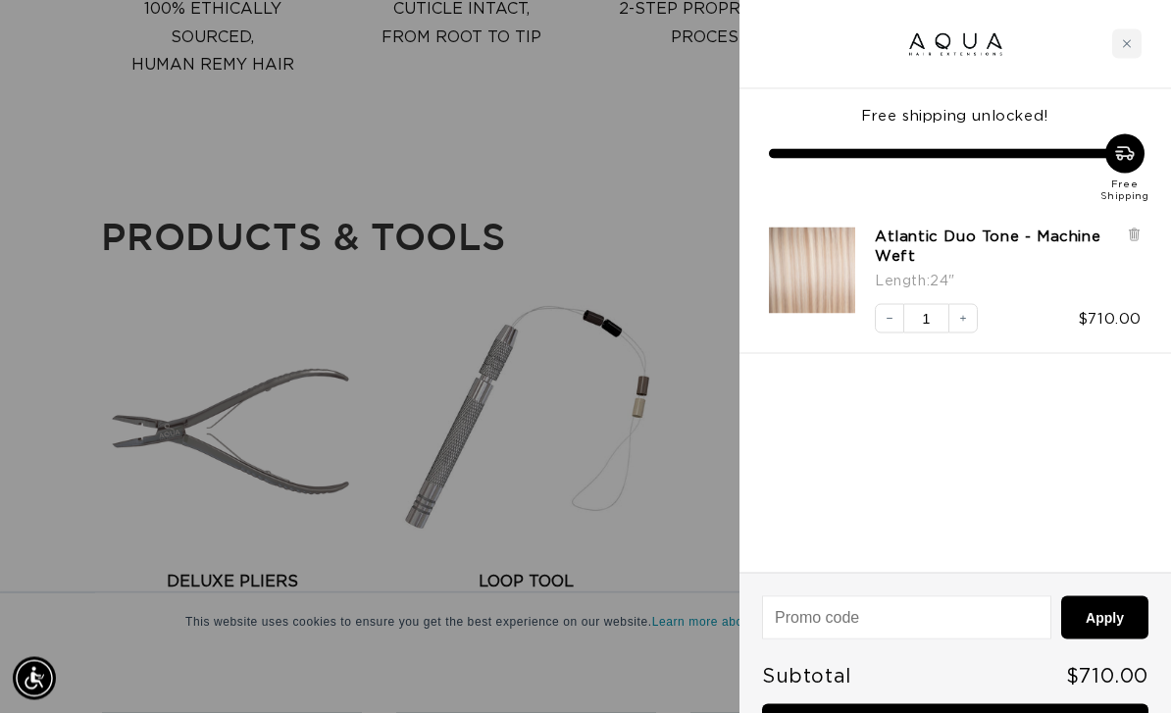
scroll to position [2272, 0]
